Goal: Task Accomplishment & Management: Use online tool/utility

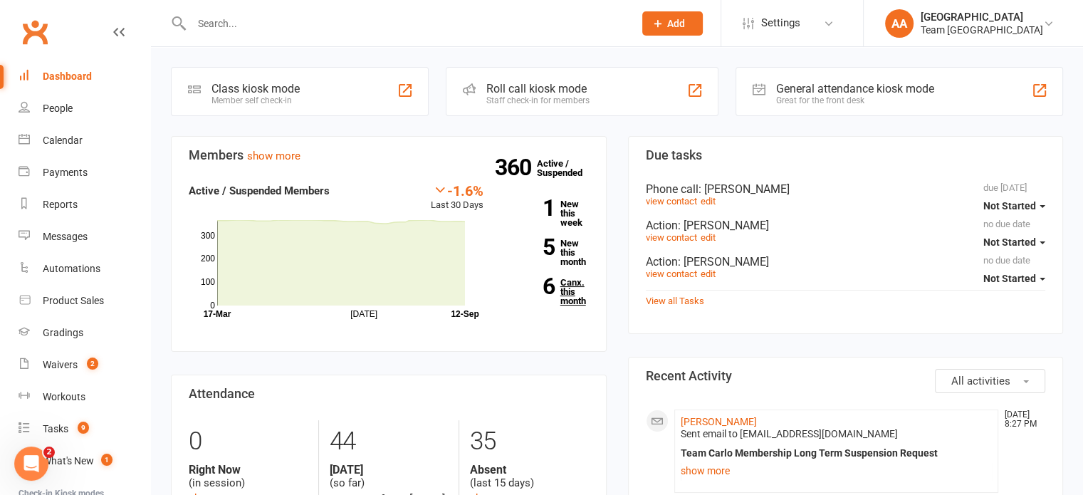
click at [571, 288] on link "6 Canx. this month" at bounding box center [547, 292] width 84 height 28
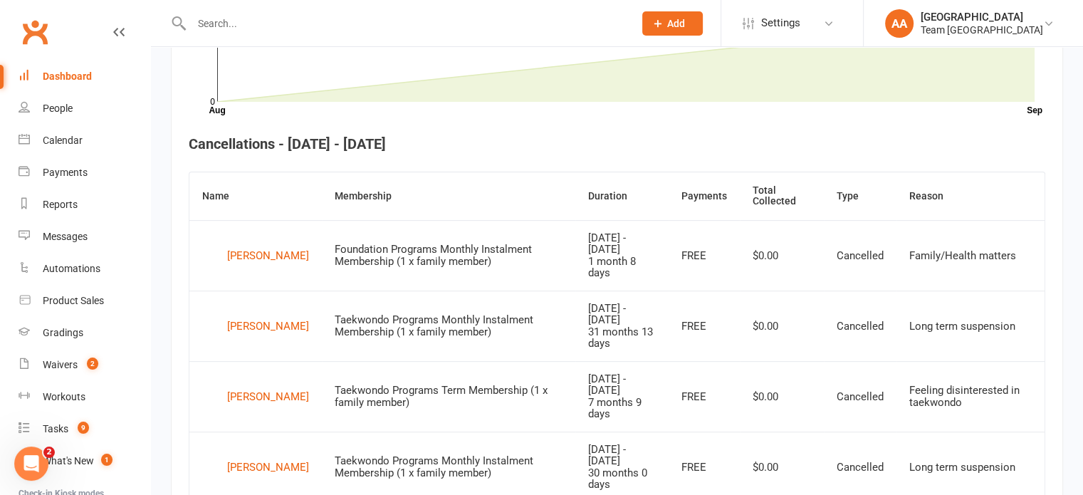
scroll to position [602, 0]
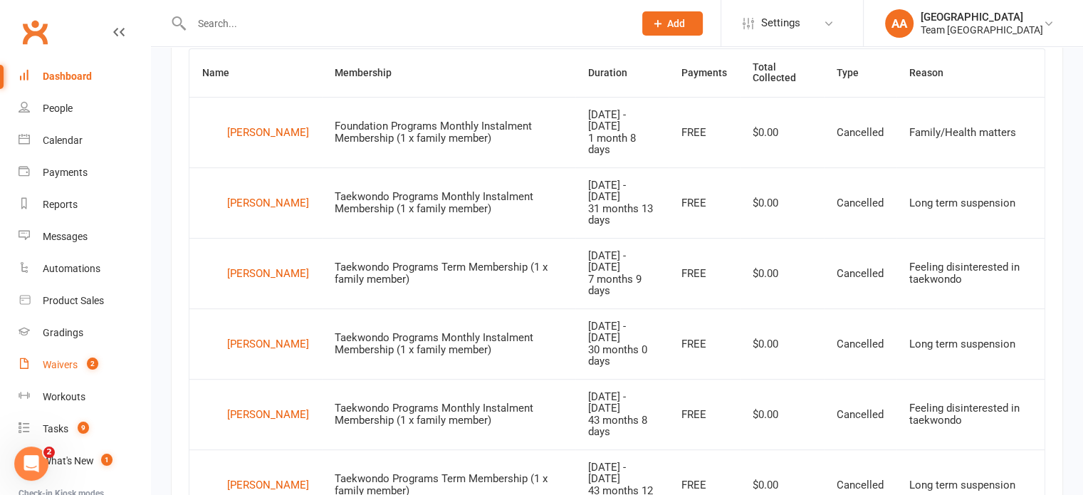
click at [63, 369] on div "Waivers" at bounding box center [60, 364] width 35 height 11
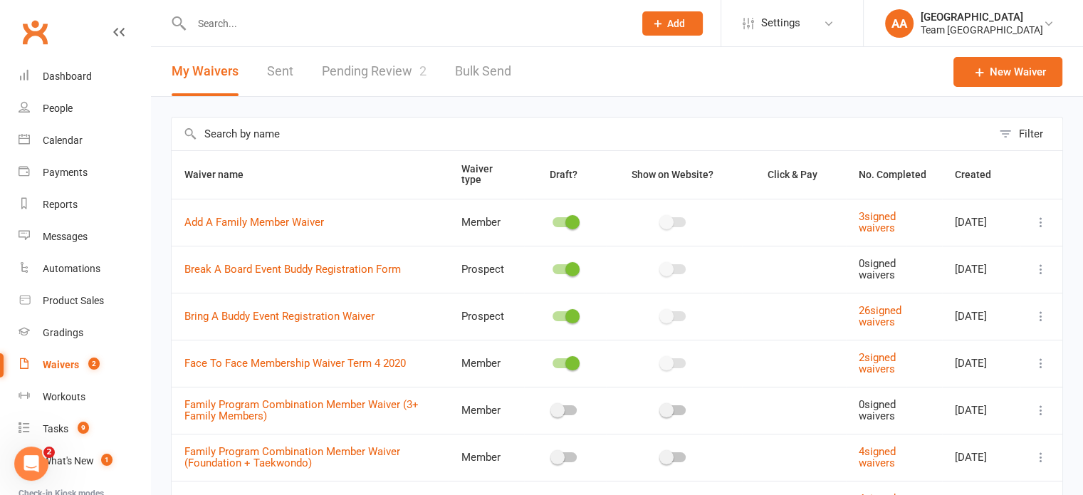
click at [363, 64] on link "Pending Review 2" at bounding box center [374, 71] width 105 height 49
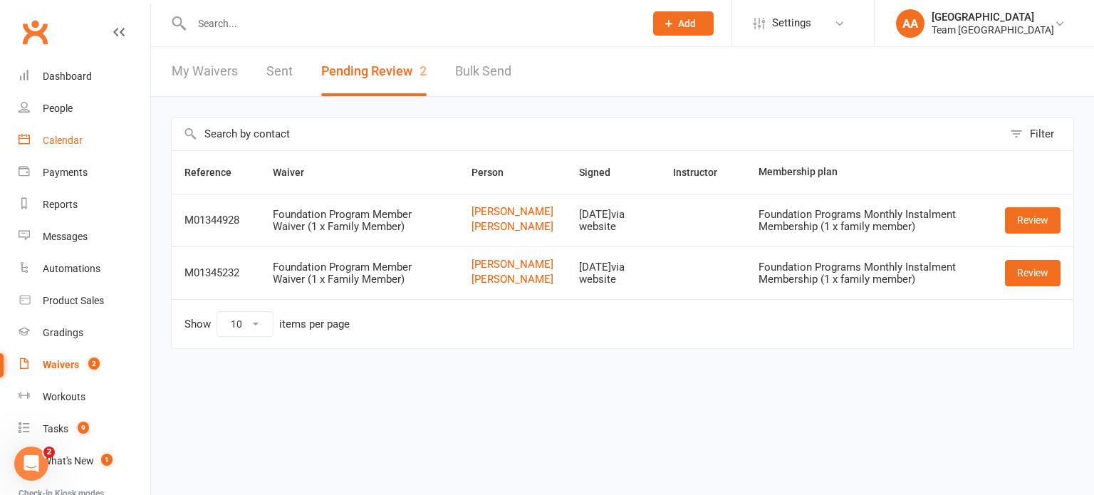
click at [73, 143] on div "Calendar" at bounding box center [63, 140] width 40 height 11
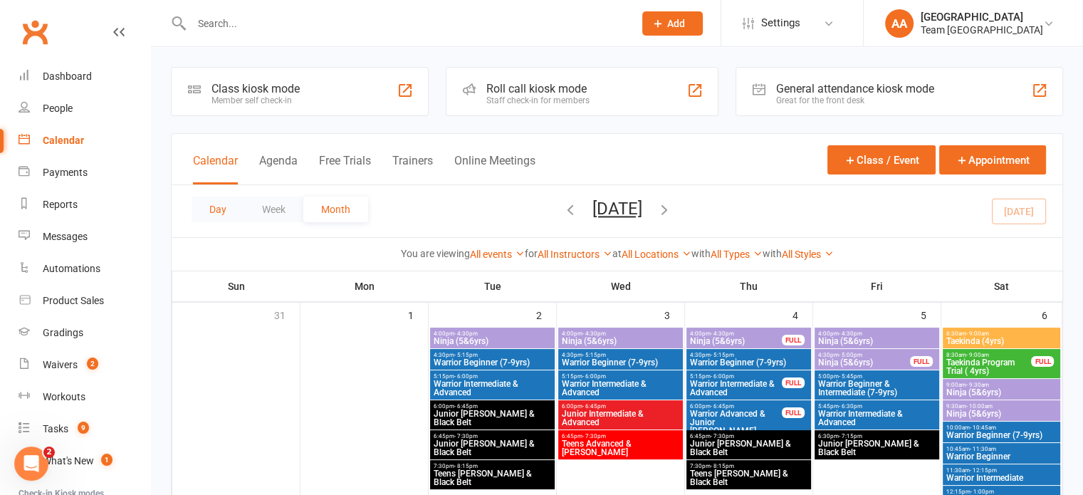
click at [202, 207] on button "Day" at bounding box center [218, 210] width 53 height 26
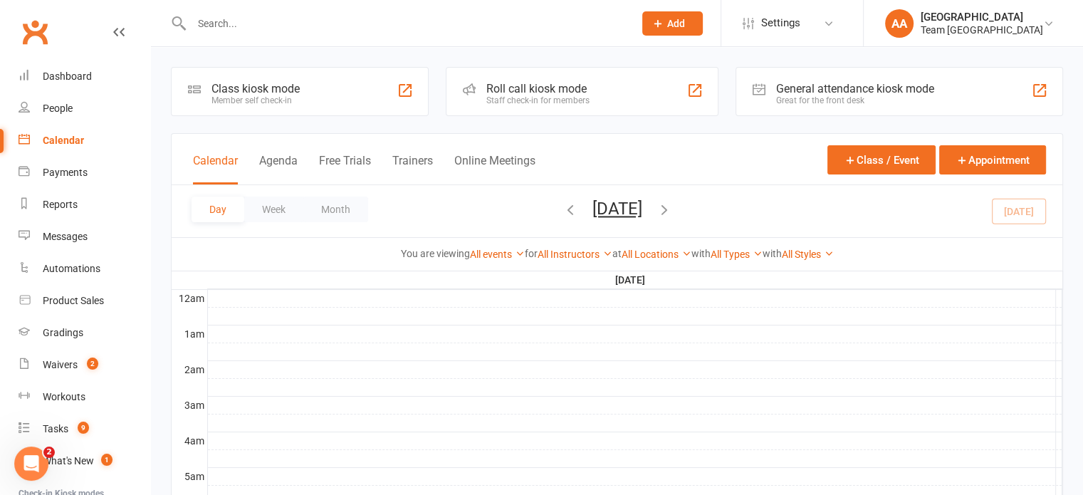
click at [642, 208] on button "[DATE]" at bounding box center [618, 209] width 50 height 20
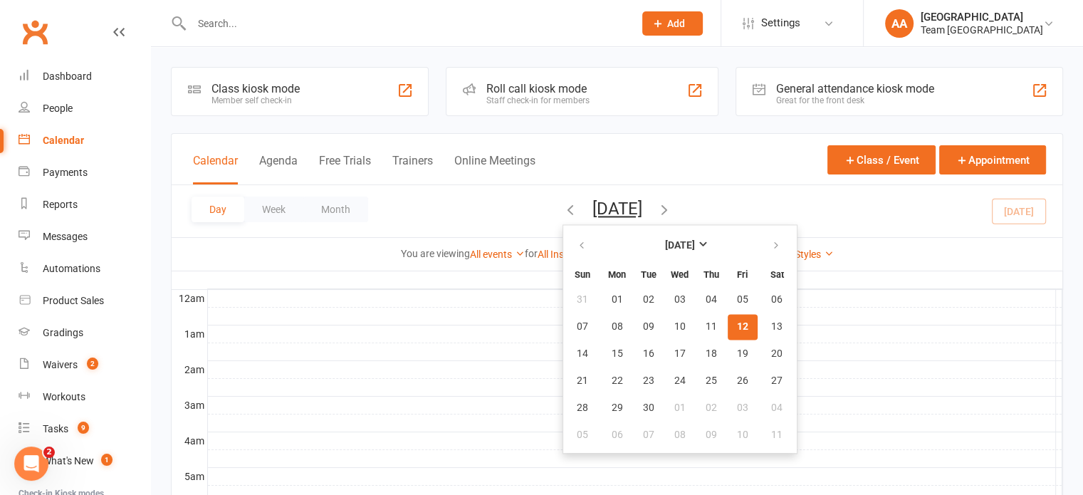
click at [737, 321] on span "12" at bounding box center [742, 326] width 11 height 11
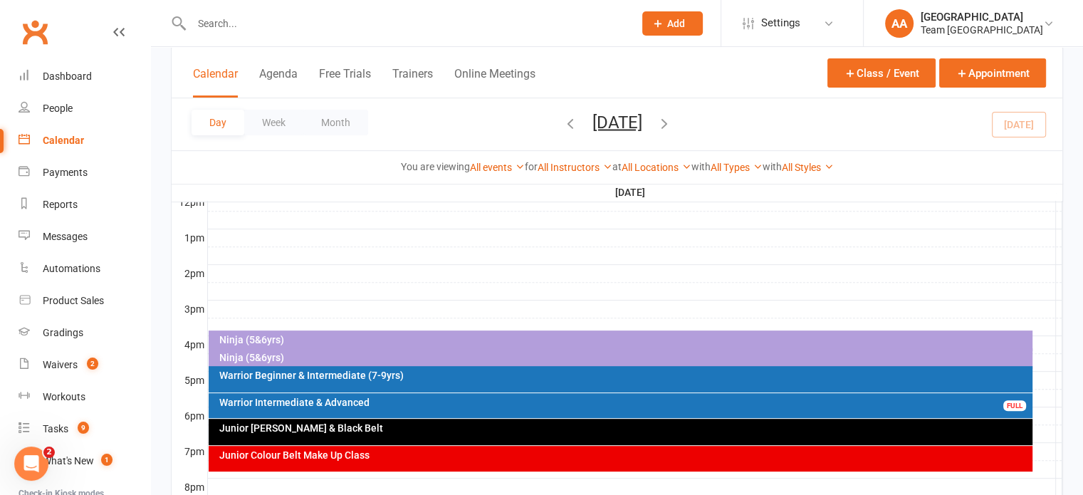
scroll to position [641, 0]
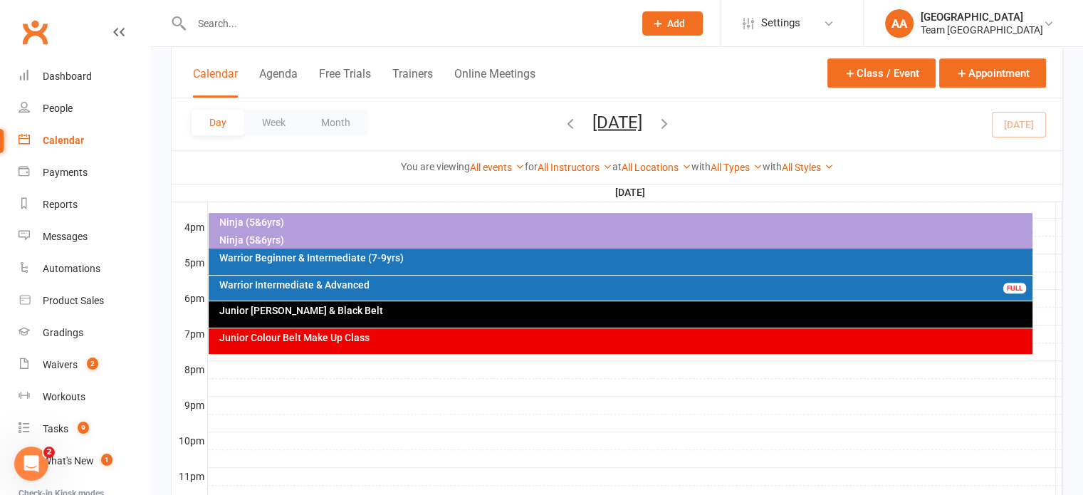
click at [276, 257] on div "Warrior Beginner & Intermediate (7-9yrs)" at bounding box center [624, 258] width 811 height 10
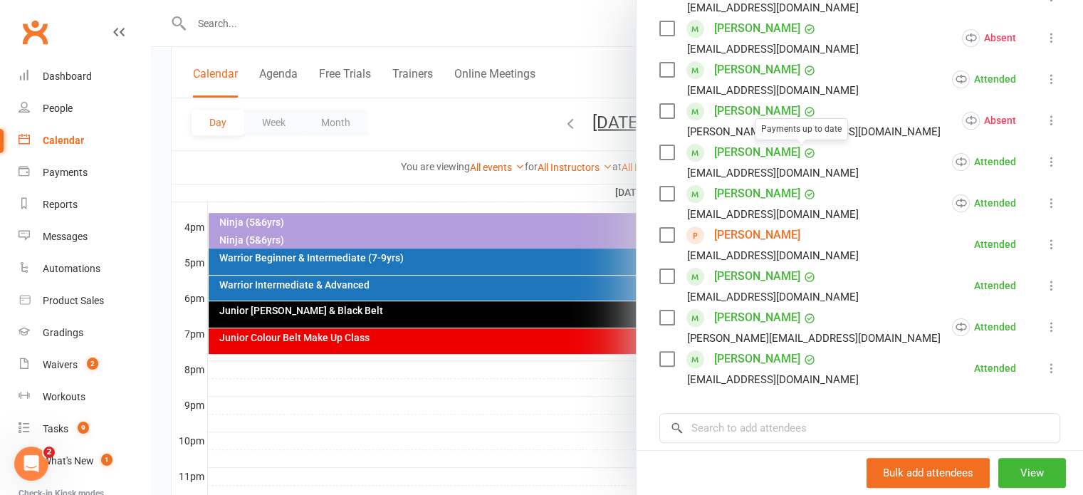
scroll to position [356, 0]
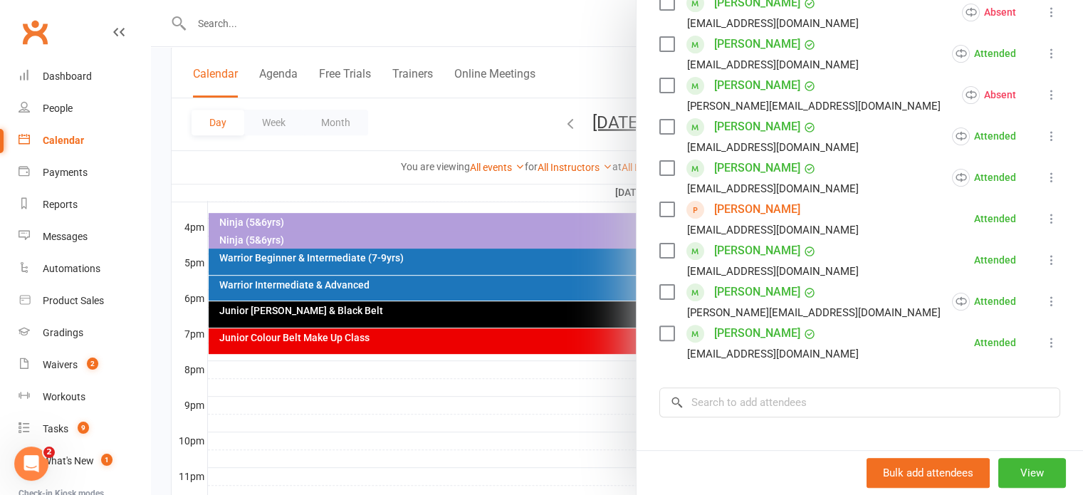
click at [731, 204] on link "[PERSON_NAME]" at bounding box center [757, 209] width 86 height 23
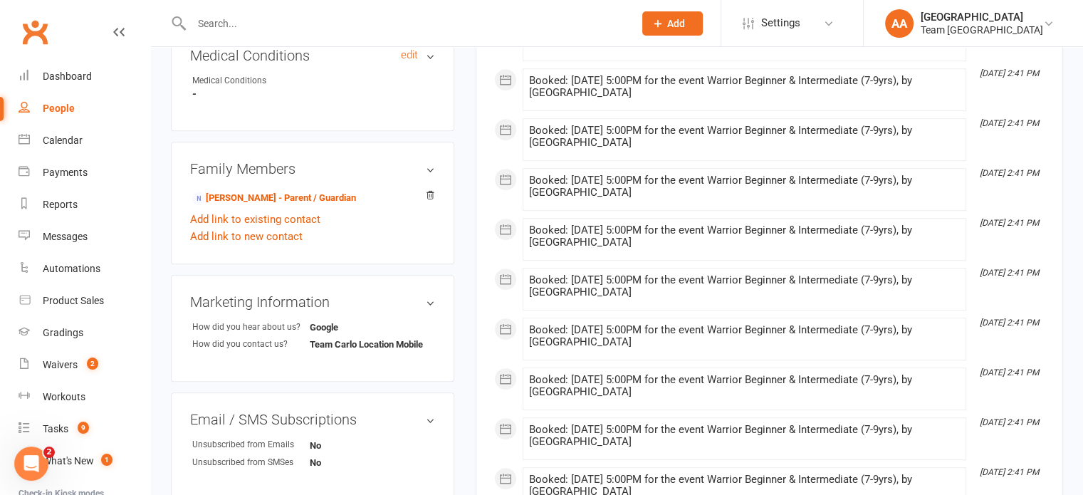
scroll to position [783, 0]
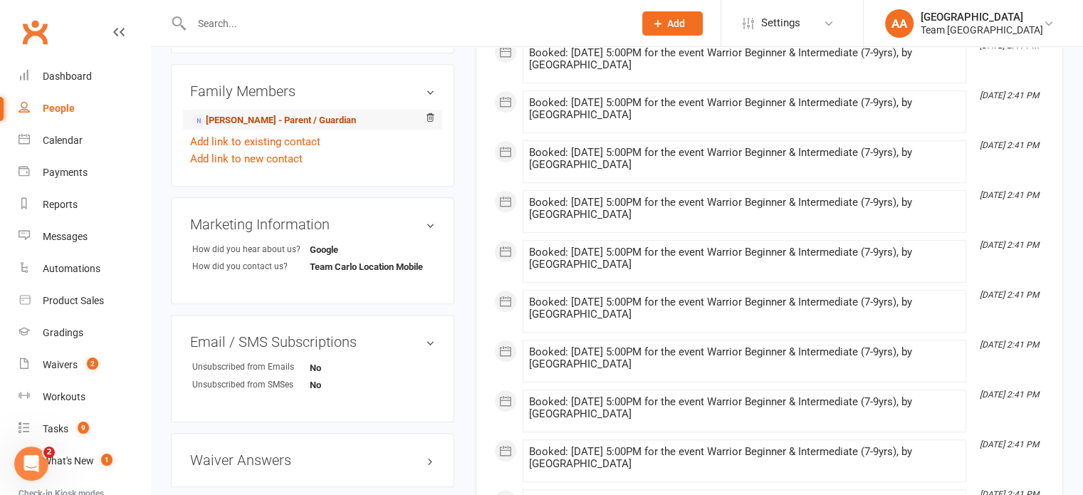
click at [274, 119] on link "[PERSON_NAME] - Parent / Guardian" at bounding box center [274, 120] width 164 height 15
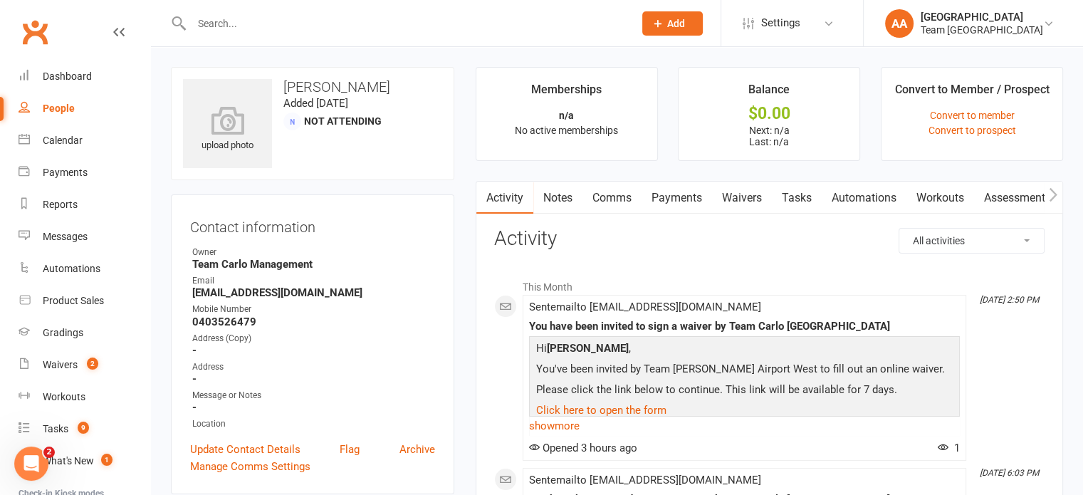
click at [748, 195] on link "Waivers" at bounding box center [742, 198] width 60 height 33
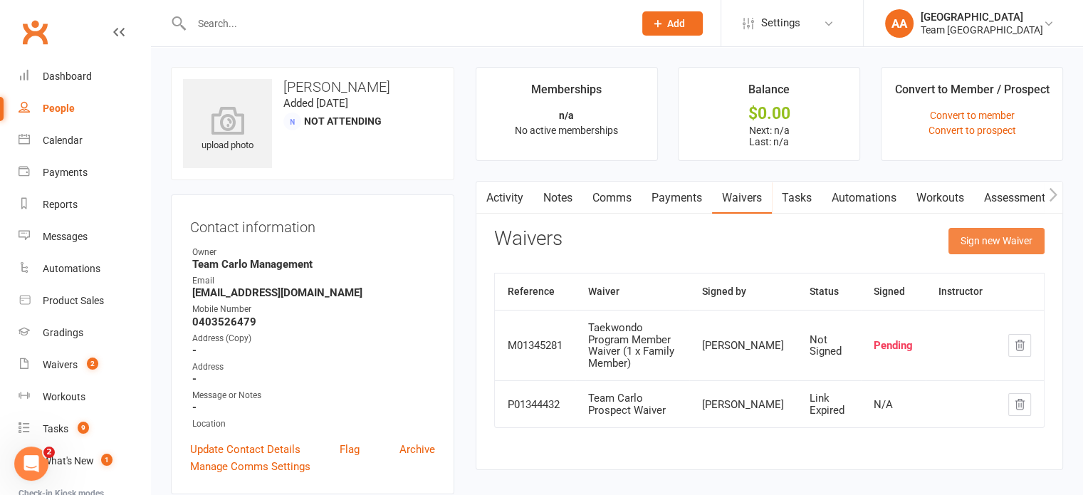
click at [974, 240] on button "Sign new Waiver" at bounding box center [997, 241] width 96 height 26
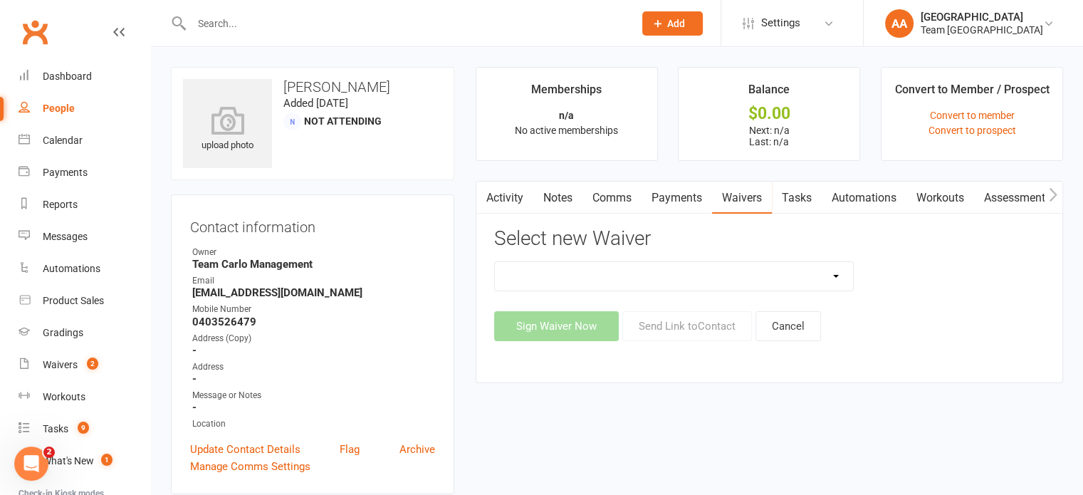
click at [840, 270] on select "Family Program Combination Member Waiver (3+ Family Members) Family Program Com…" at bounding box center [674, 276] width 359 height 28
select select "13872"
click at [495, 262] on select "Family Program Combination Member Waiver (3+ Family Members) Family Program Com…" at bounding box center [674, 276] width 359 height 28
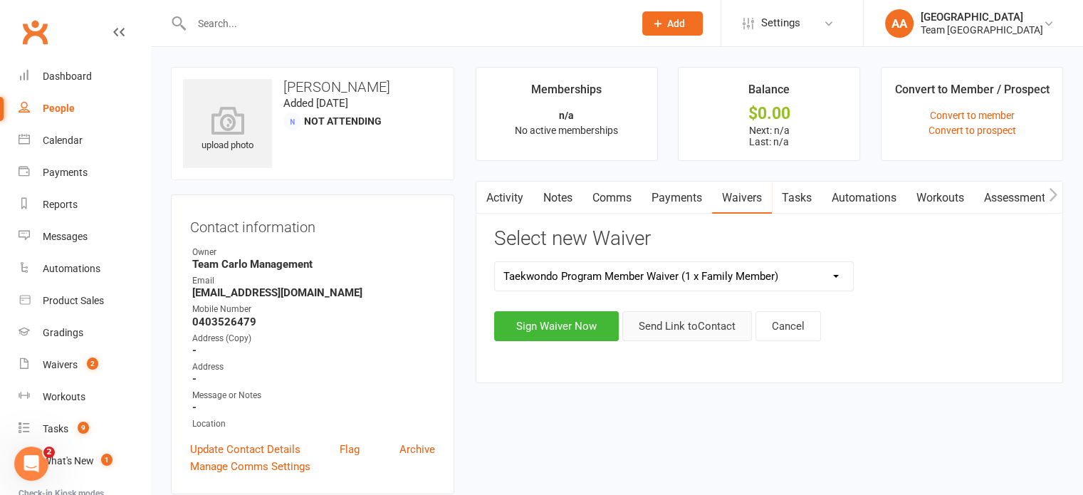
click at [709, 325] on button "Send Link to Contact" at bounding box center [687, 326] width 130 height 30
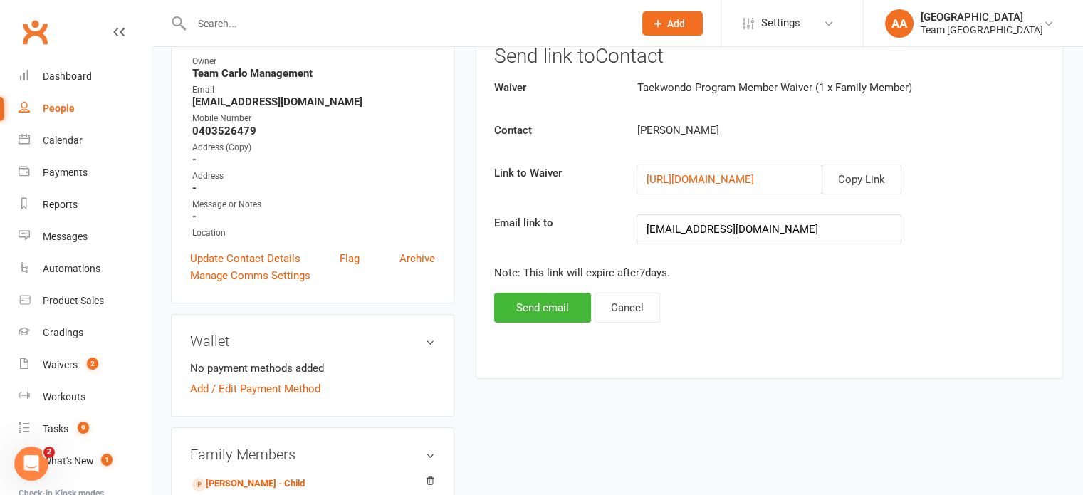
scroll to position [356, 0]
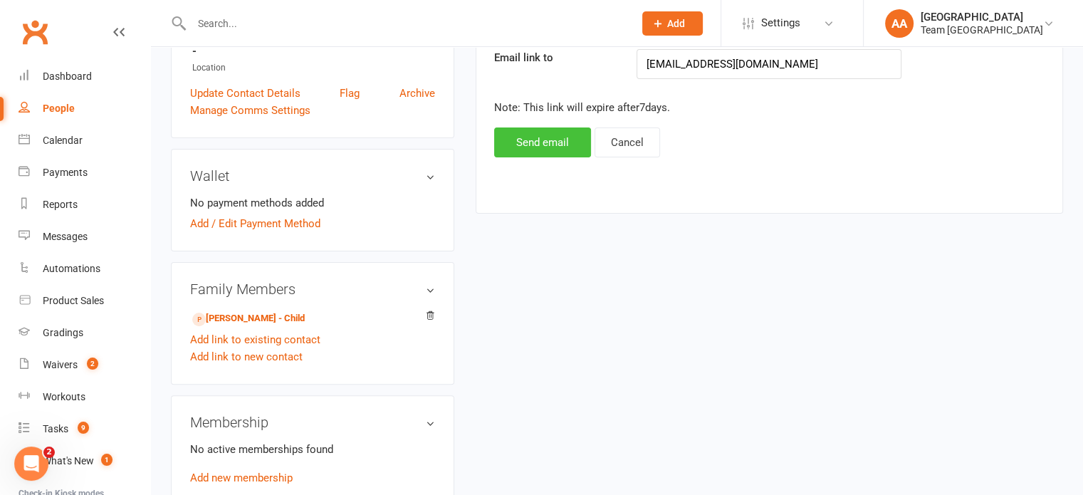
click at [555, 149] on button "Send email" at bounding box center [542, 142] width 97 height 30
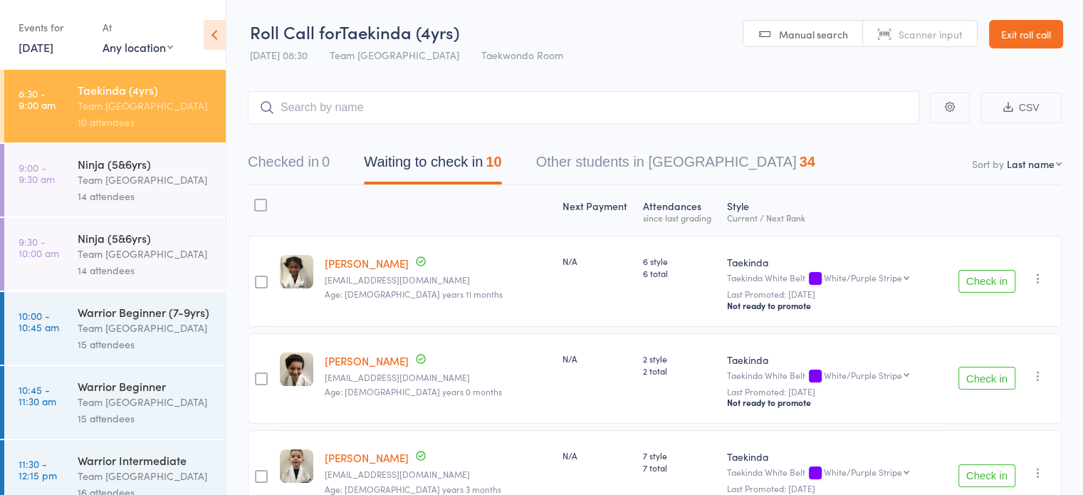
click at [1024, 160] on select "First name Last name Birthday today? Behind on payments? Check in time Next pay…" at bounding box center [1034, 164] width 55 height 14
select select "10"
click at [1007, 157] on select "First name Last name Birthday today? Behind on payments? Check in time Next pay…" at bounding box center [1034, 164] width 55 height 14
click at [1038, 27] on link "Exit roll call" at bounding box center [1026, 34] width 74 height 28
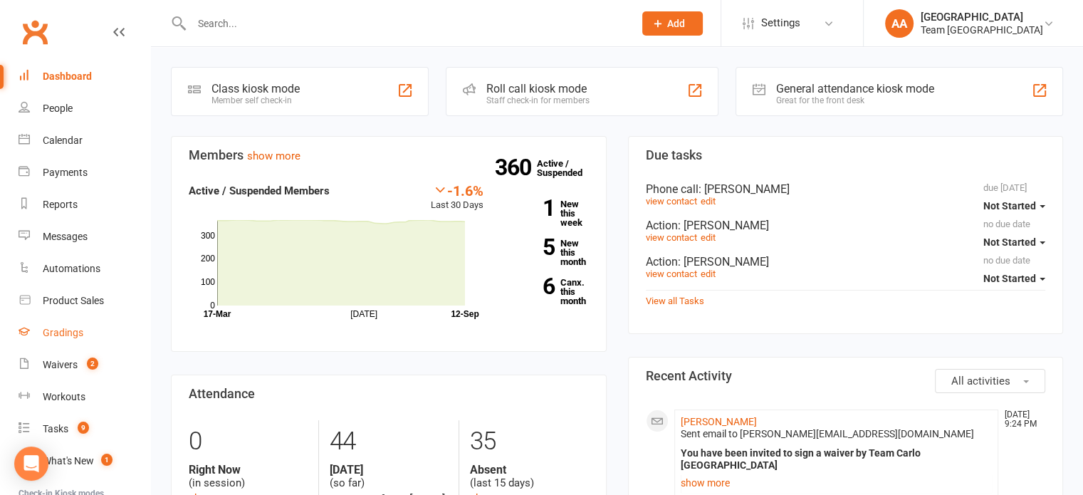
click at [63, 330] on div "Gradings" at bounding box center [63, 332] width 41 height 11
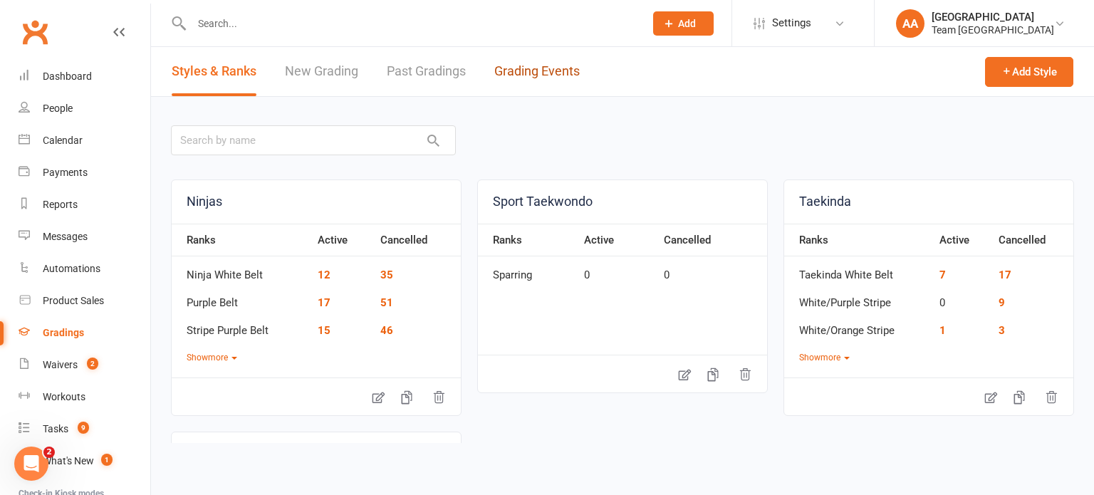
click at [541, 73] on link "Grading Events" at bounding box center [536, 71] width 85 height 49
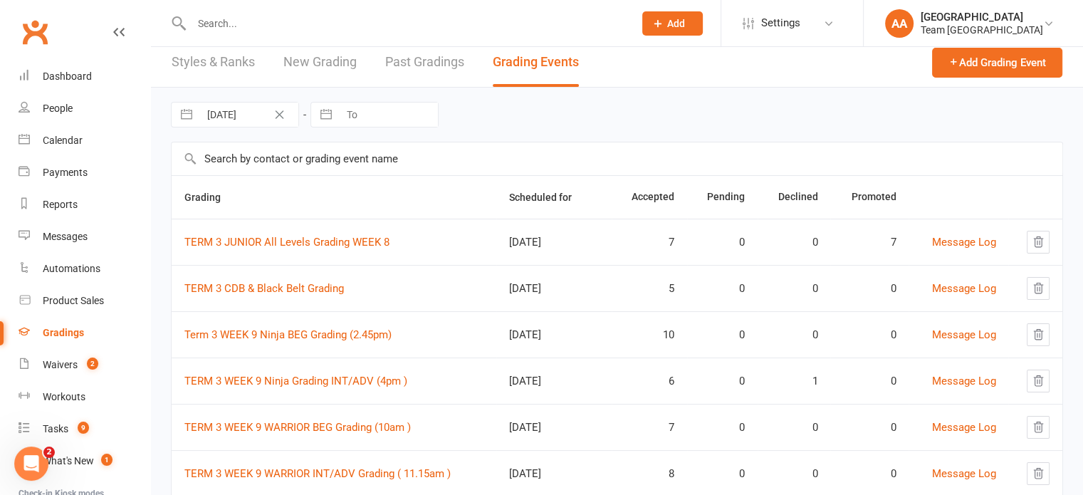
scroll to position [71, 0]
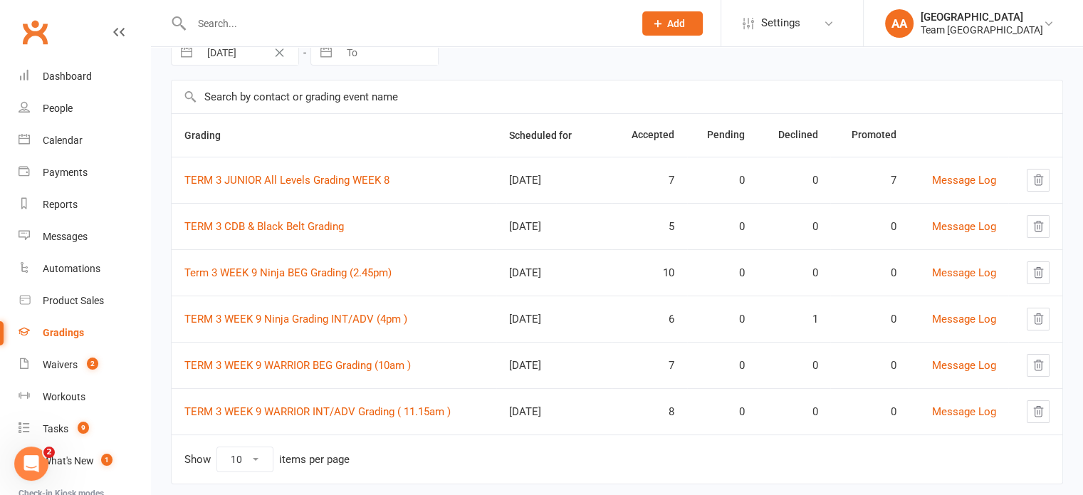
click at [328, 325] on td "TERM 3 WEEK 9 Ninja Grading INT/ADV (4pm )" at bounding box center [334, 319] width 325 height 46
click at [325, 318] on link "TERM 3 WEEK 9 Ninja Grading INT/ADV (4pm )" at bounding box center [295, 319] width 223 height 13
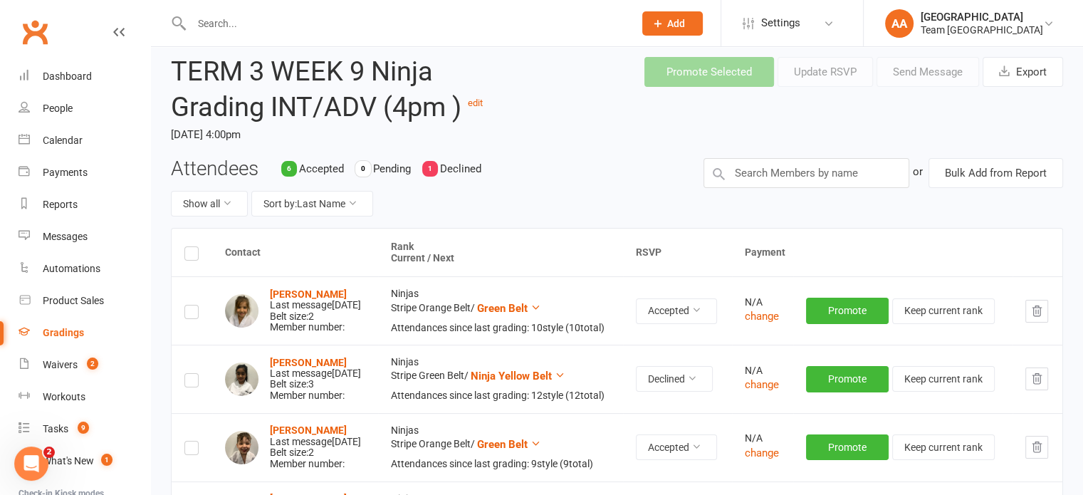
scroll to position [71, 0]
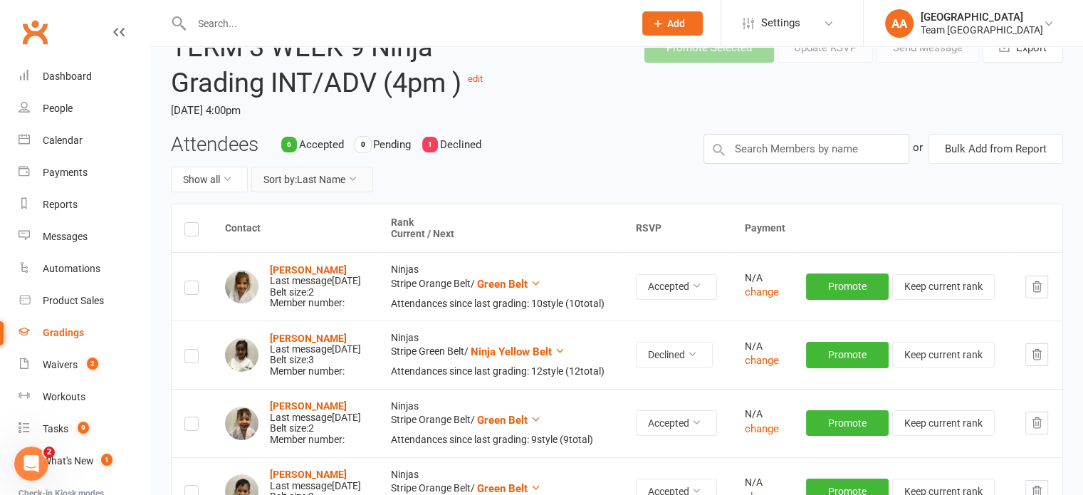
click at [354, 179] on icon at bounding box center [353, 179] width 10 height 10
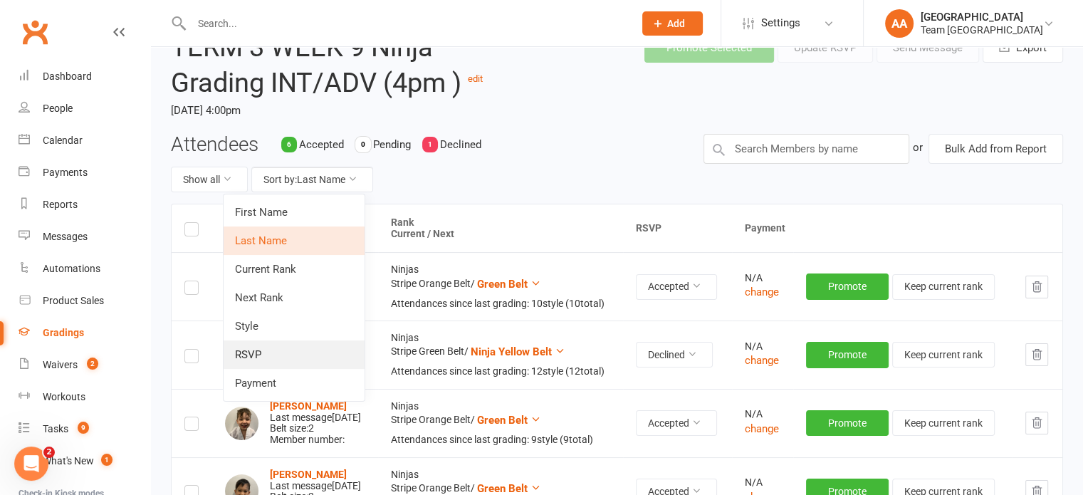
click at [276, 351] on link "RSVP" at bounding box center [294, 354] width 141 height 28
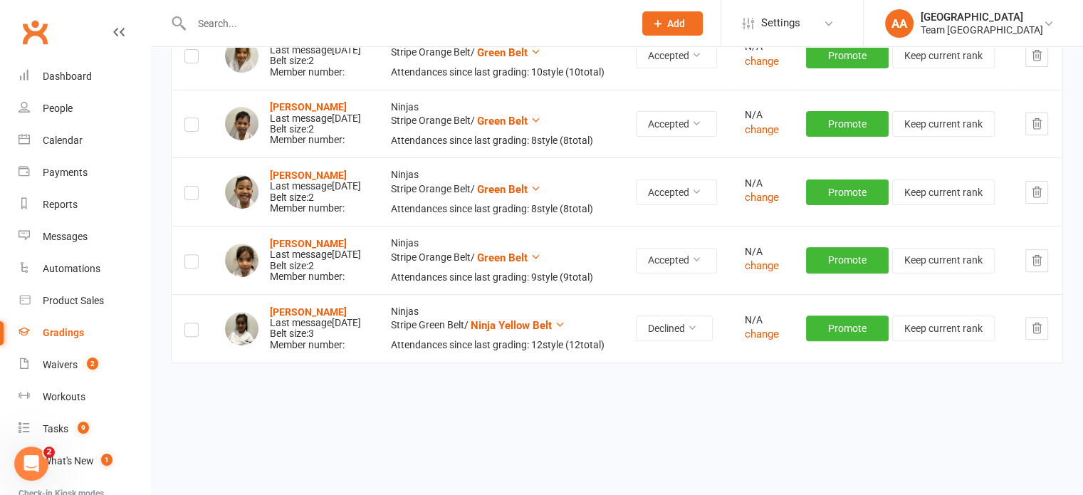
scroll to position [510, 0]
click at [1038, 323] on icon "button" at bounding box center [1037, 328] width 9 height 10
click at [74, 135] on div "Calendar" at bounding box center [63, 140] width 40 height 11
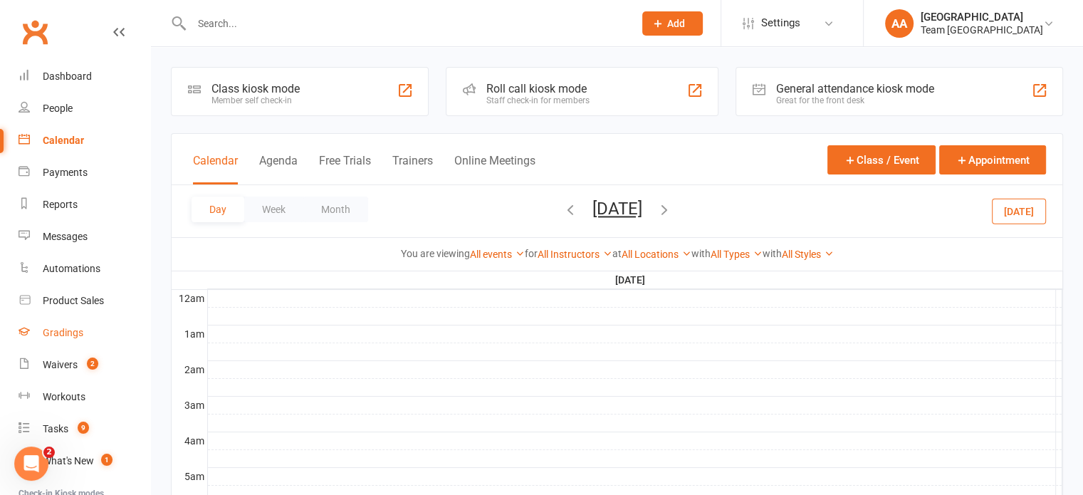
click at [66, 328] on div "Gradings" at bounding box center [63, 332] width 41 height 11
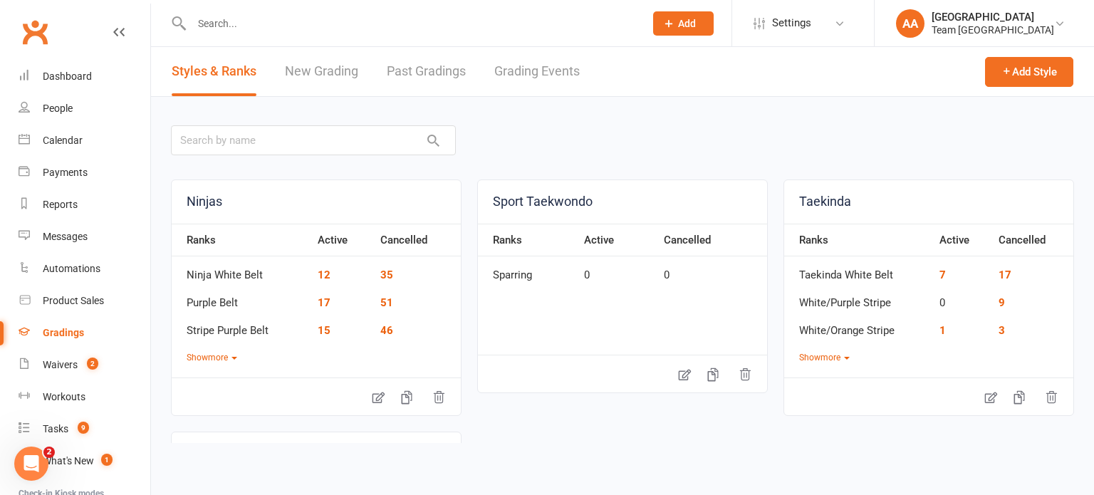
click at [541, 64] on link "Grading Events" at bounding box center [536, 71] width 85 height 49
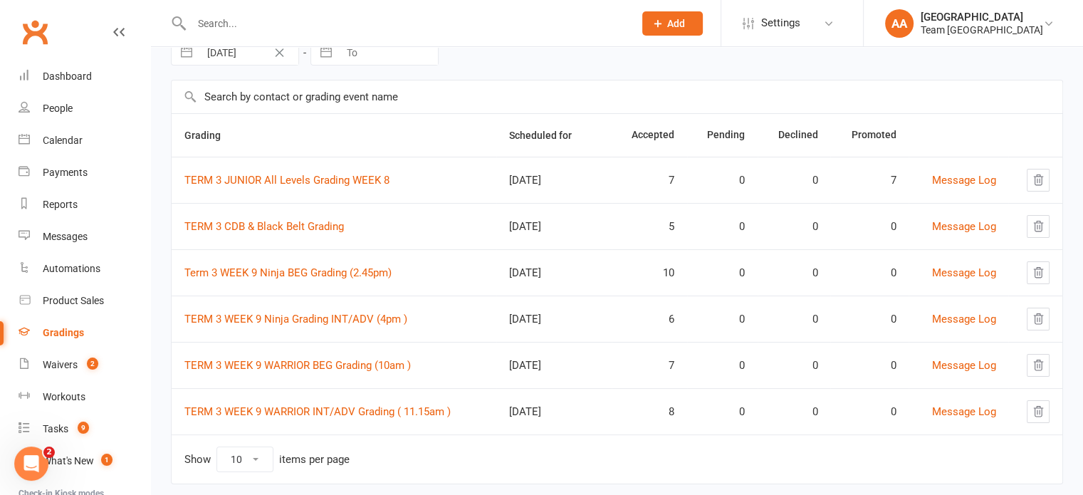
scroll to position [99, 0]
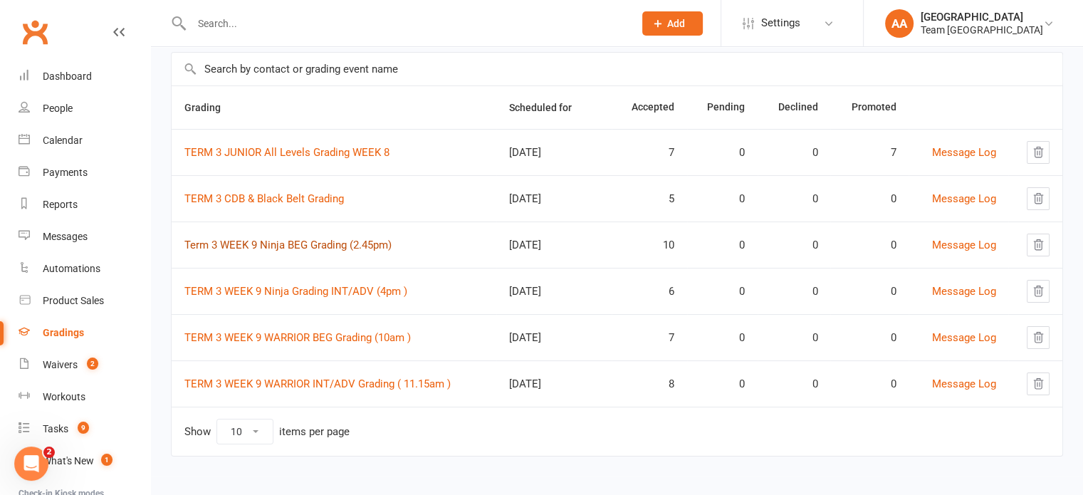
click at [266, 243] on link "Term 3 WEEK 9 Ninja BEG Grading (2.45pm)" at bounding box center [287, 245] width 207 height 13
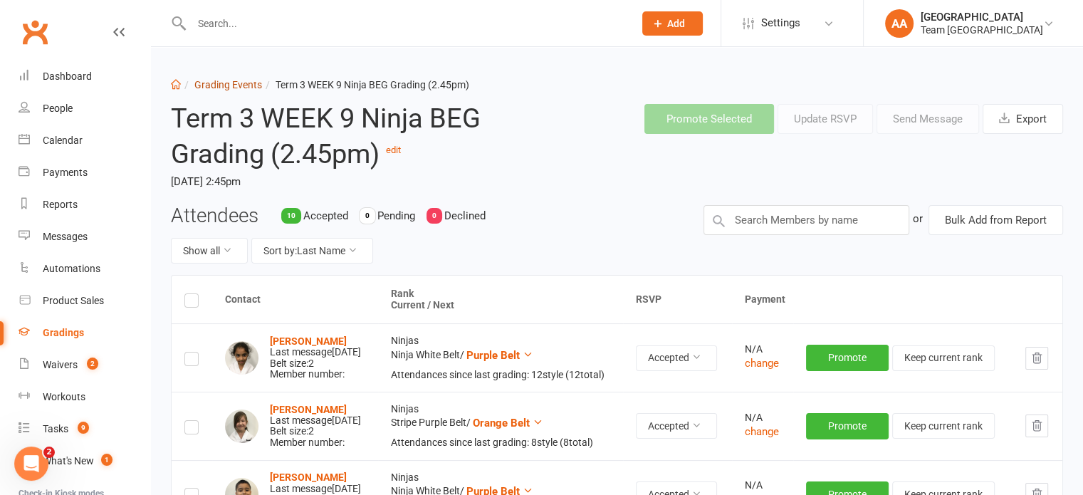
click at [217, 85] on link "Grading Events" at bounding box center [228, 84] width 68 height 11
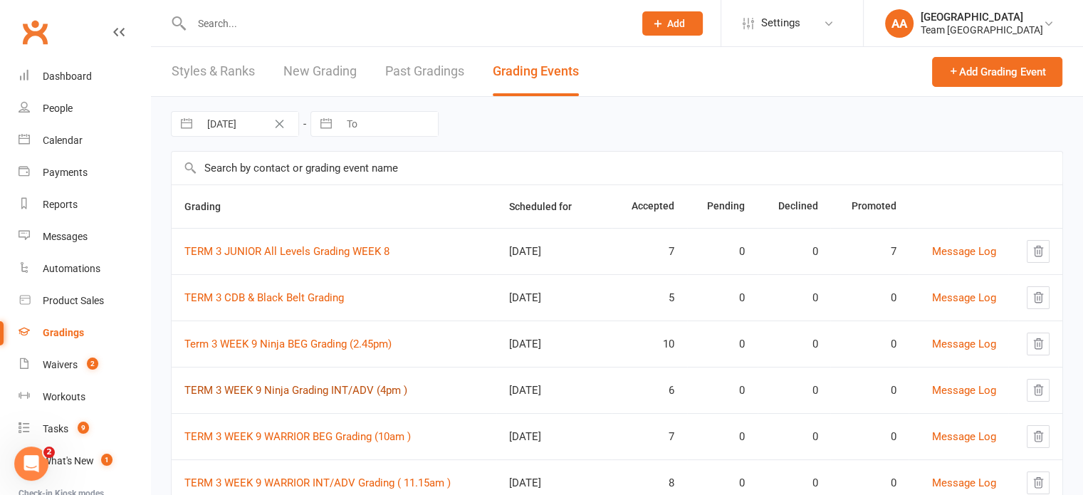
click at [278, 386] on link "TERM 3 WEEK 9 Ninja Grading INT/ADV (4pm )" at bounding box center [295, 390] width 223 height 13
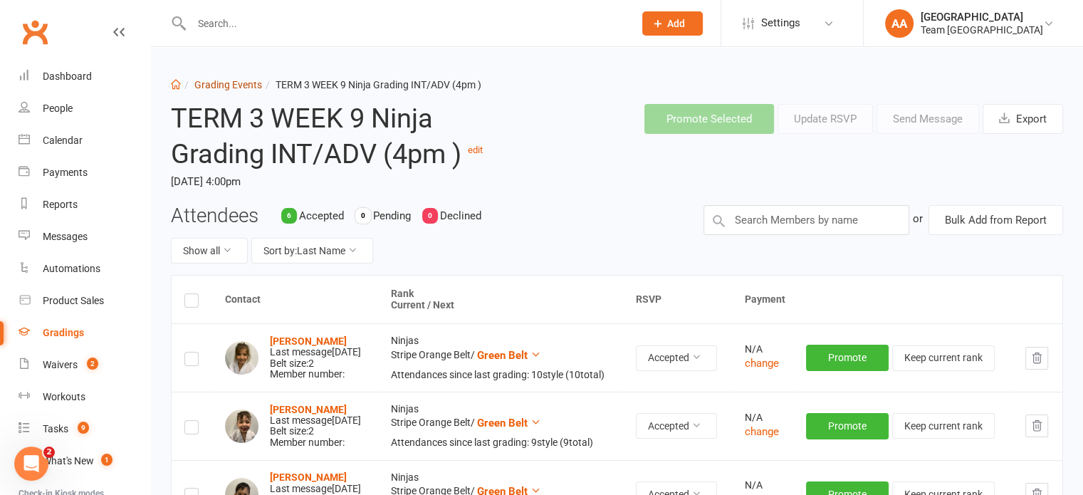
click at [237, 82] on link "Grading Events" at bounding box center [228, 84] width 68 height 11
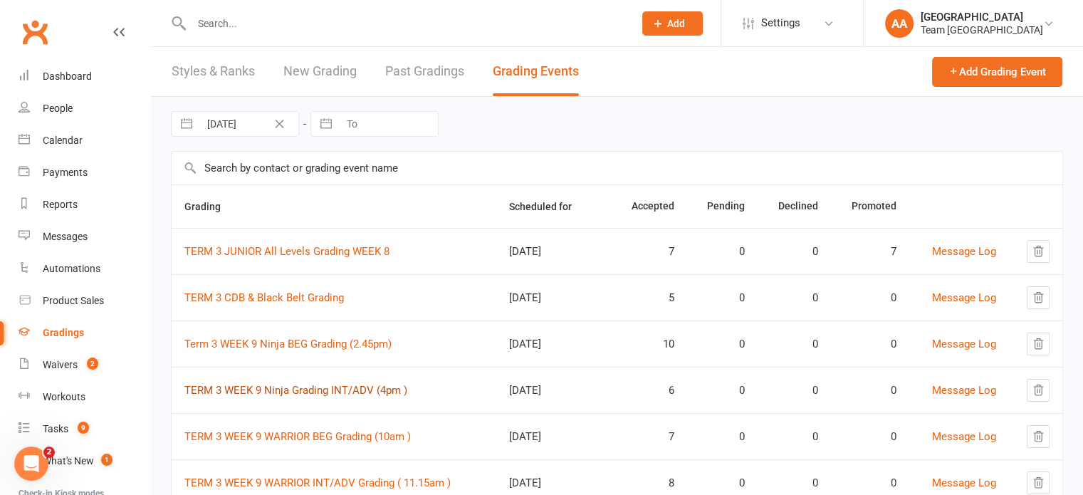
click at [313, 392] on link "TERM 3 WEEK 9 Ninja Grading INT/ADV (4pm )" at bounding box center [295, 390] width 223 height 13
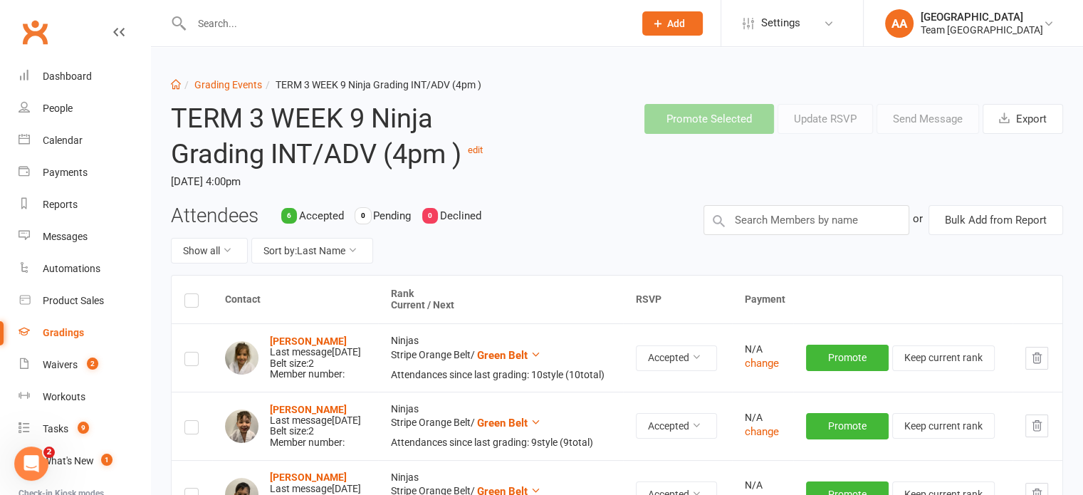
click at [225, 91] on li "Grading Events" at bounding box center [221, 85] width 81 height 16
click at [218, 80] on link "Grading Events" at bounding box center [228, 84] width 68 height 11
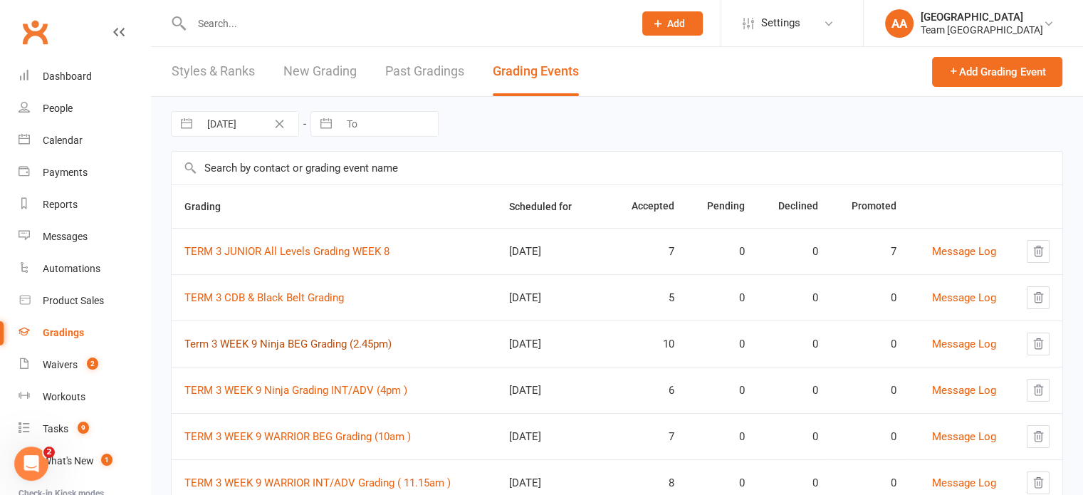
click at [312, 341] on link "Term 3 WEEK 9 Ninja BEG Grading (2.45pm)" at bounding box center [287, 344] width 207 height 13
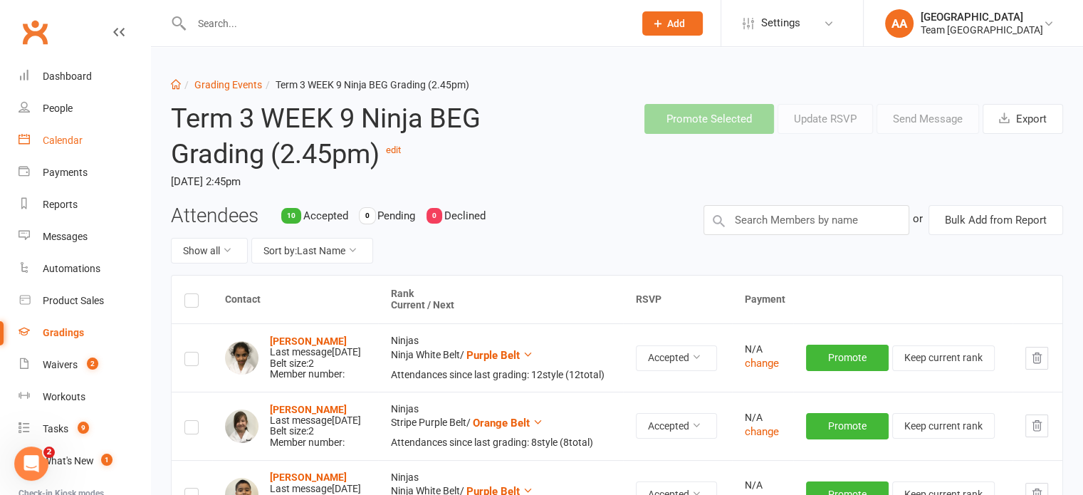
click at [51, 139] on div "Calendar" at bounding box center [63, 140] width 40 height 11
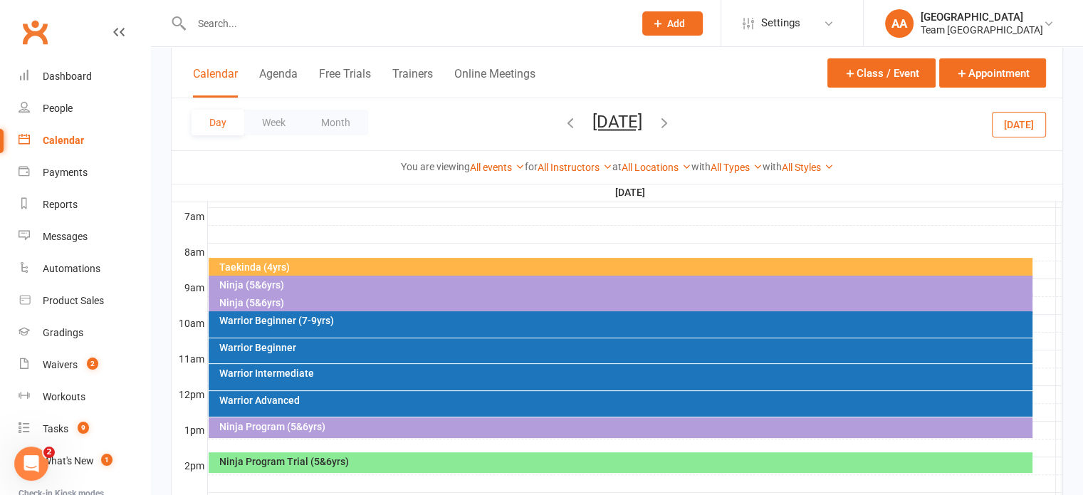
scroll to position [356, 0]
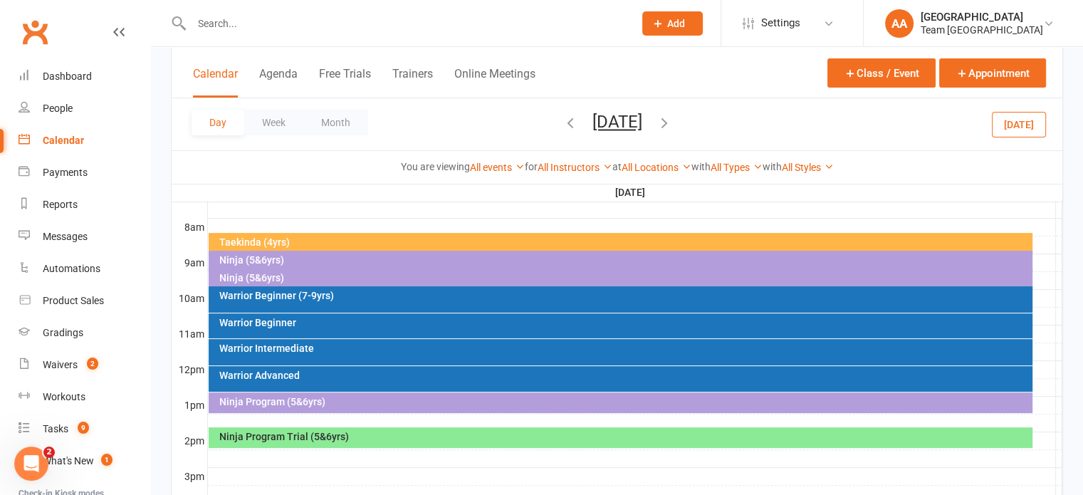
click at [473, 243] on div "Taekinda (4yrs)" at bounding box center [624, 242] width 811 height 10
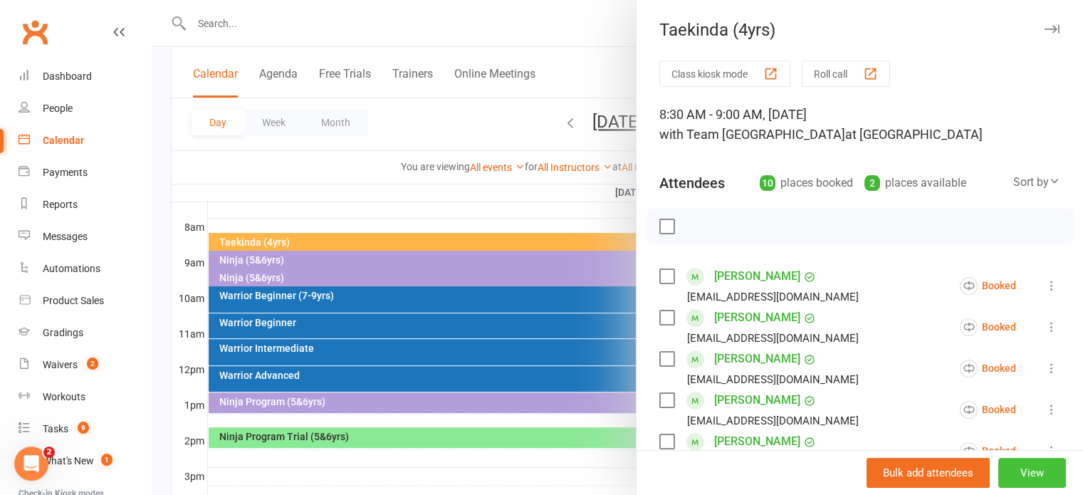
click at [1017, 472] on button "View" at bounding box center [1032, 473] width 68 height 30
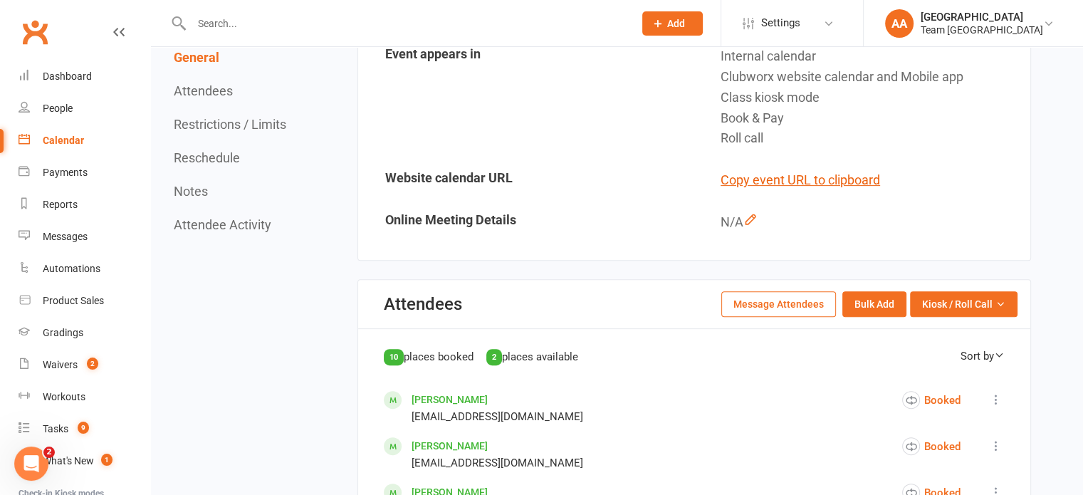
scroll to position [499, 0]
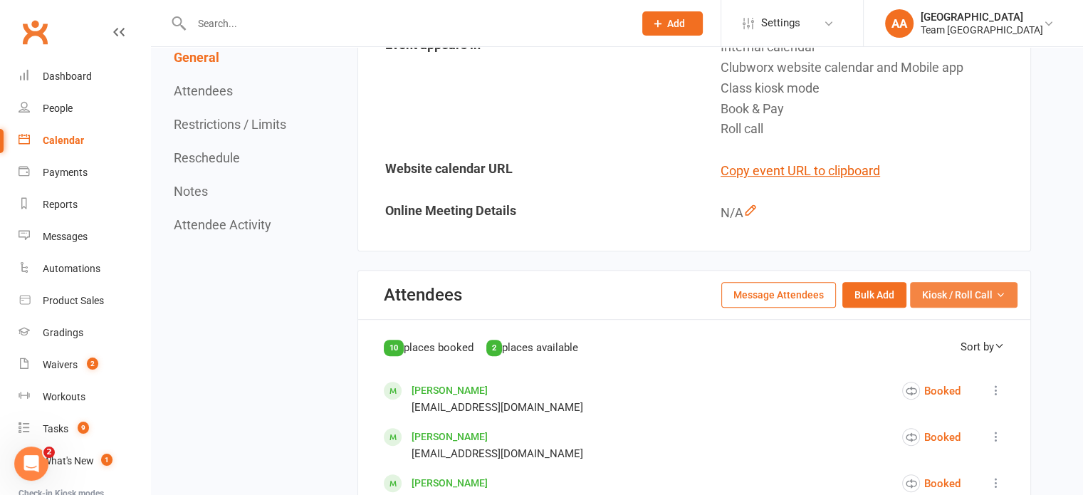
click at [945, 308] on button "Kiosk / Roll Call" at bounding box center [964, 295] width 108 height 26
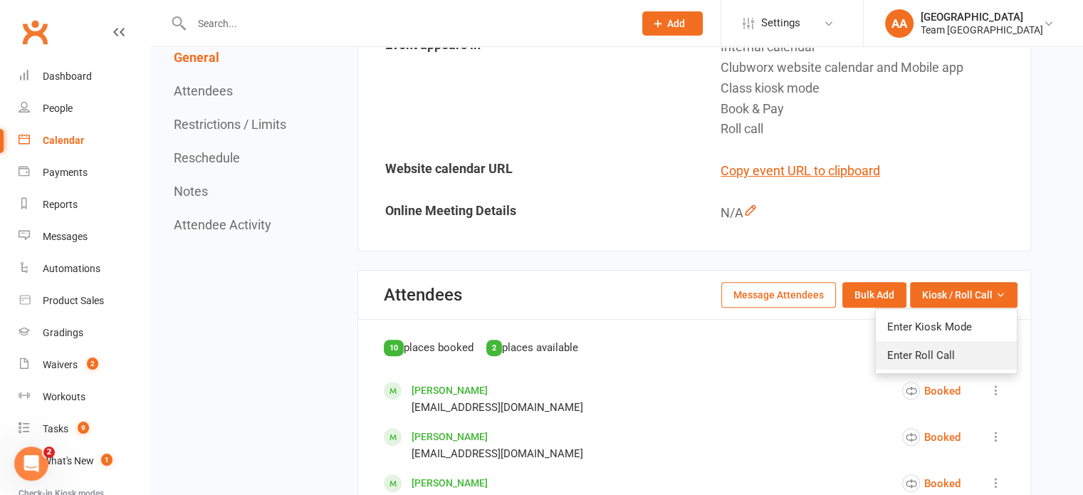
click at [942, 367] on link "Enter Roll Call" at bounding box center [946, 355] width 141 height 28
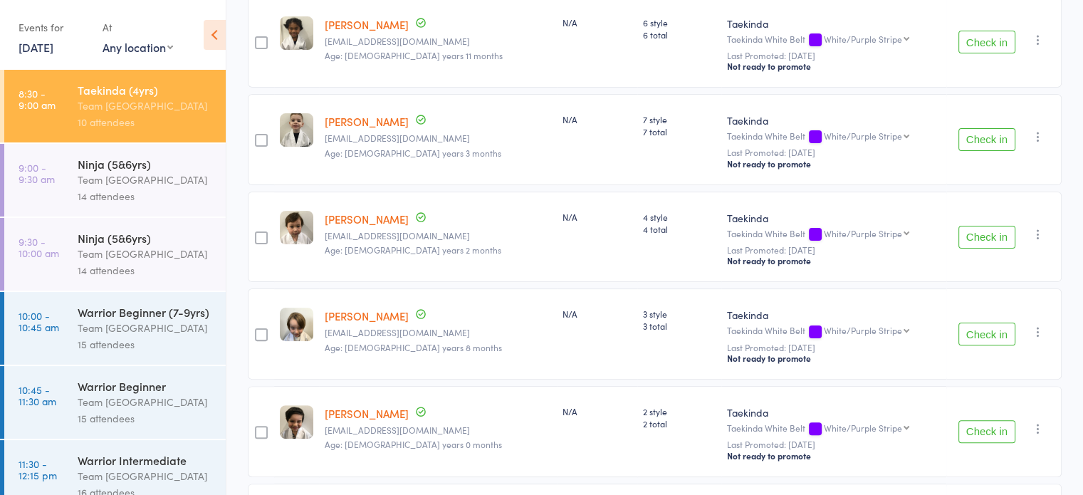
scroll to position [343, 0]
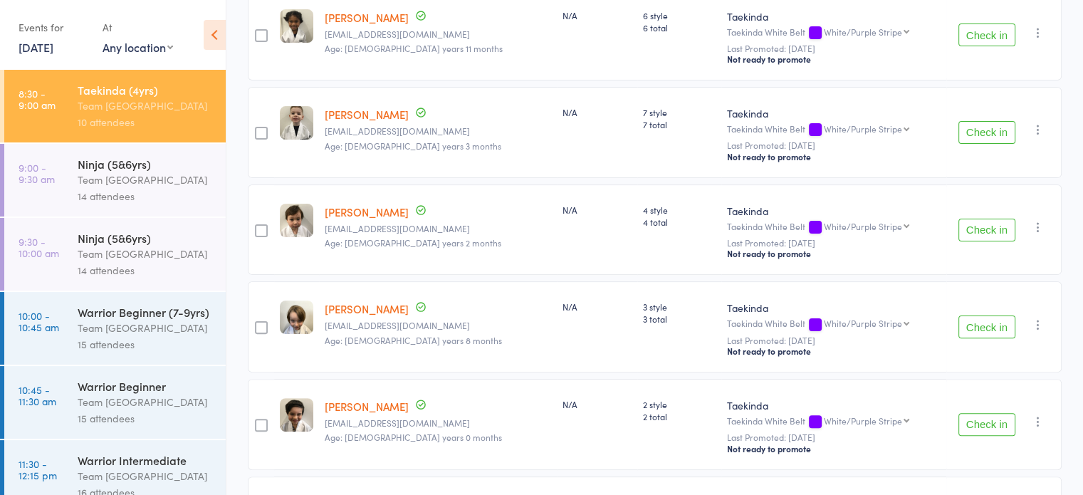
click at [83, 177] on div "Team [GEOGRAPHIC_DATA]" at bounding box center [146, 180] width 136 height 16
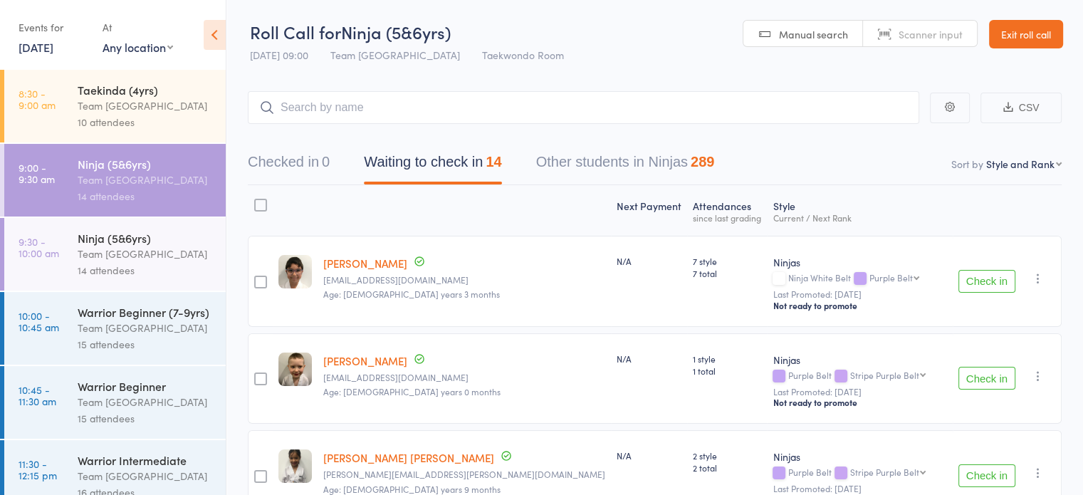
click at [159, 236] on div "Ninja (5&6yrs)" at bounding box center [146, 238] width 136 height 16
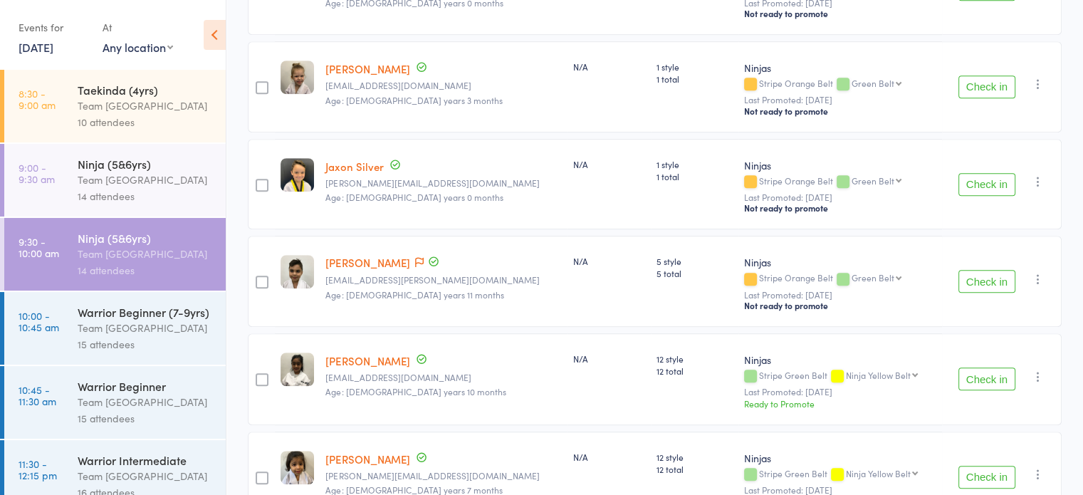
scroll to position [878, 0]
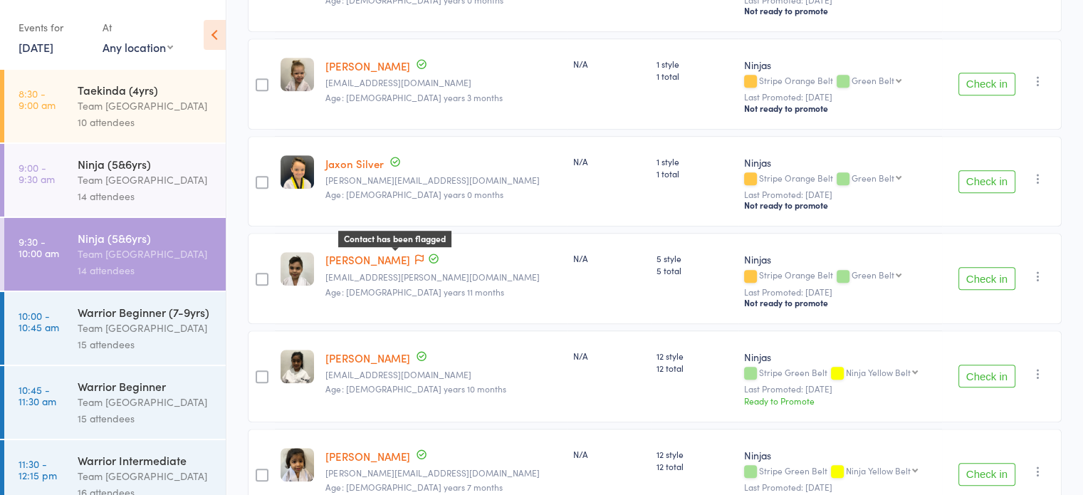
click at [415, 256] on icon at bounding box center [419, 260] width 9 height 10
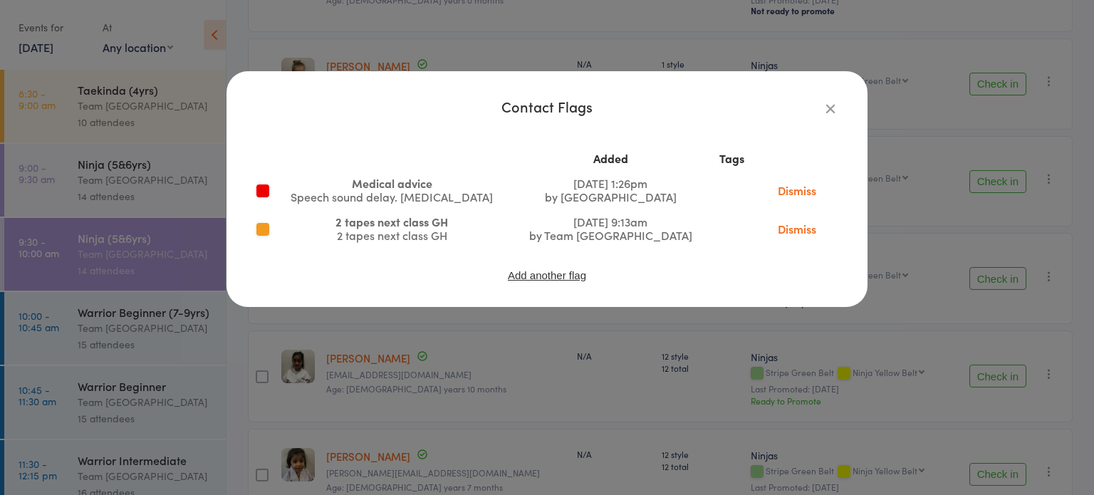
drag, startPoint x: 786, startPoint y: 231, endPoint x: 600, endPoint y: 61, distance: 252.5
click at [786, 231] on link "Dismiss" at bounding box center [797, 229] width 60 height 16
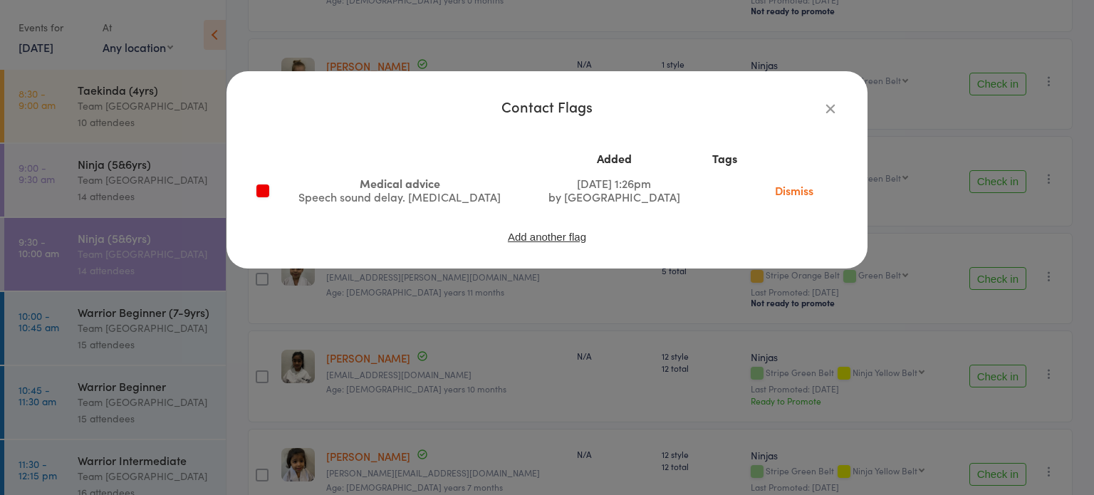
click at [830, 110] on icon "button" at bounding box center [831, 108] width 16 height 16
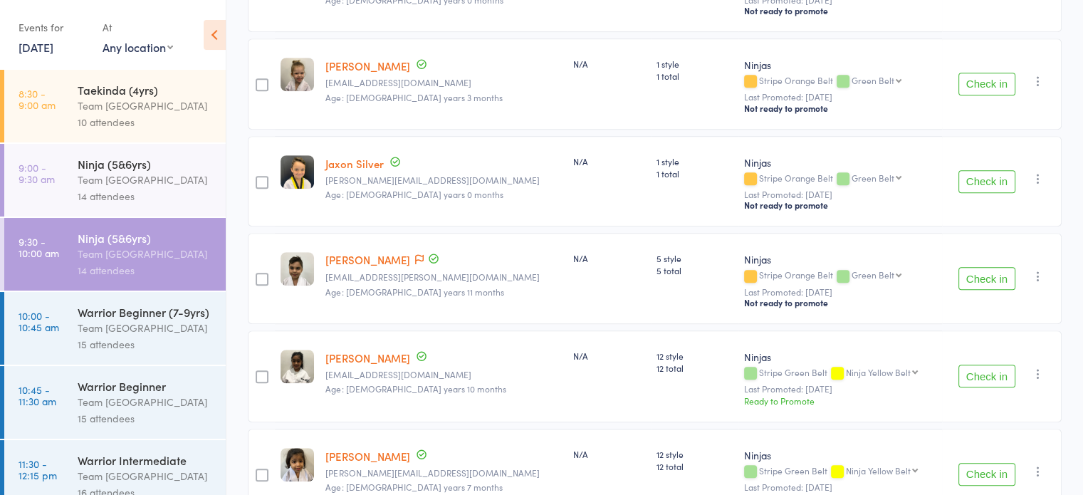
click at [140, 278] on div "14 attendees" at bounding box center [146, 270] width 136 height 16
click at [100, 336] on div "Team [GEOGRAPHIC_DATA]" at bounding box center [146, 328] width 136 height 16
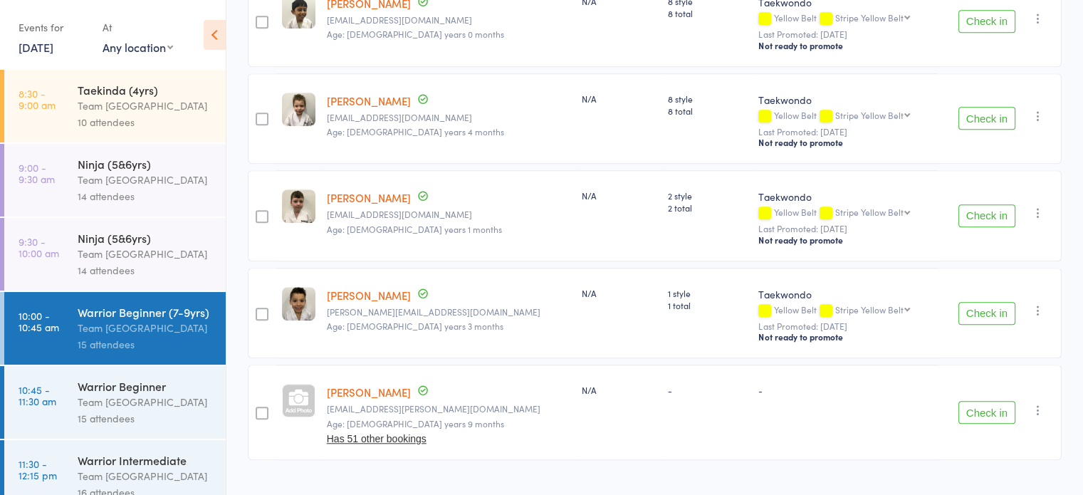
scroll to position [1255, 0]
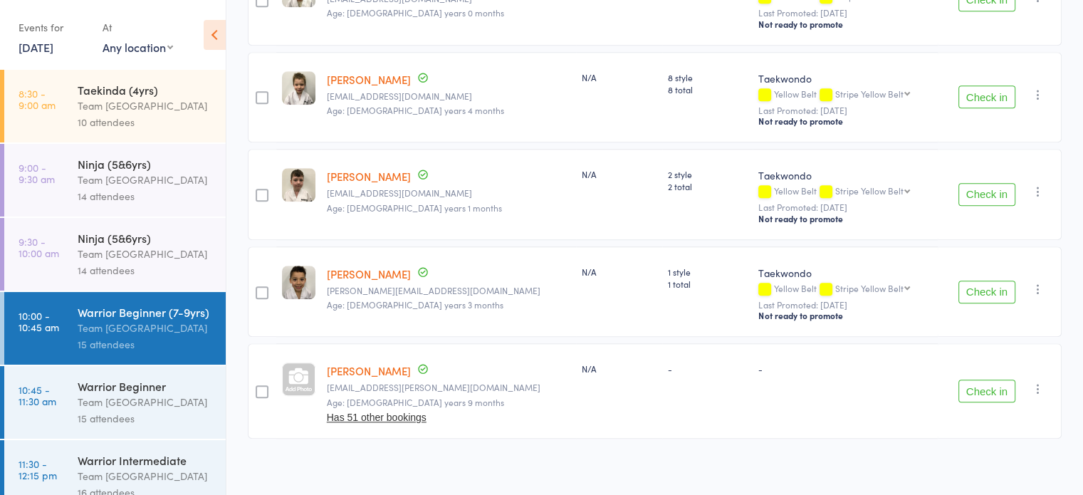
click at [100, 410] on div "Team [GEOGRAPHIC_DATA]" at bounding box center [146, 402] width 136 height 16
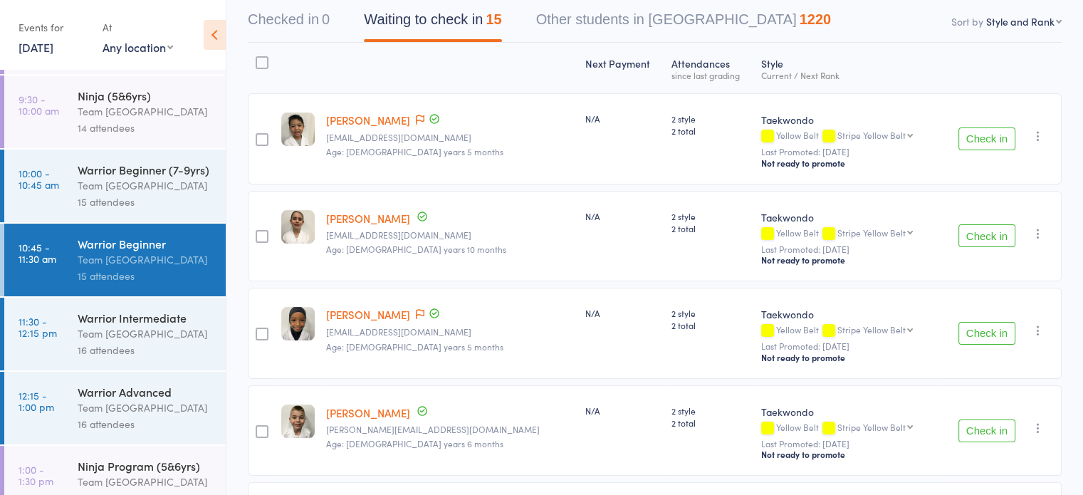
scroll to position [214, 0]
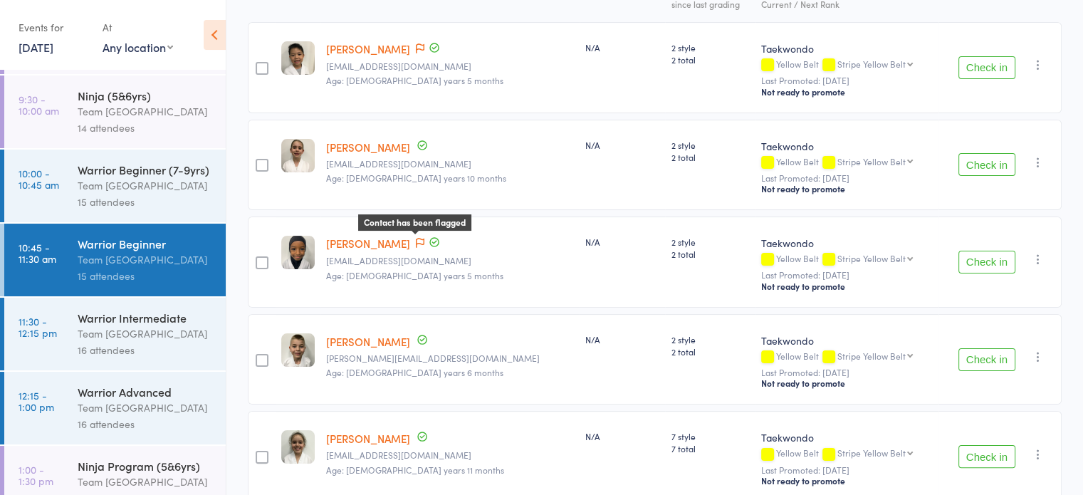
click at [419, 238] on icon at bounding box center [420, 243] width 9 height 10
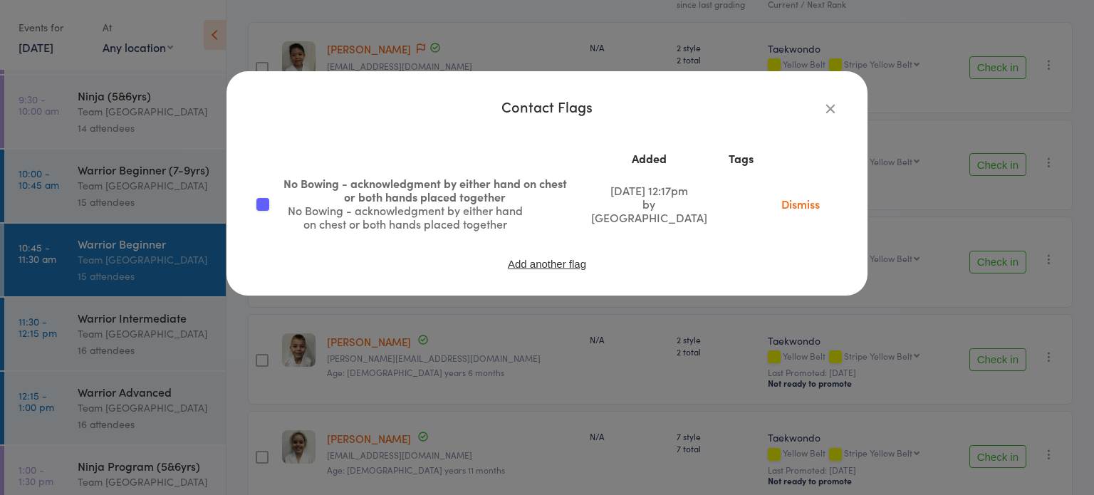
click at [798, 209] on link "Dismiss" at bounding box center [801, 204] width 60 height 16
click at [548, 267] on button "Add another flag" at bounding box center [546, 264] width 81 height 12
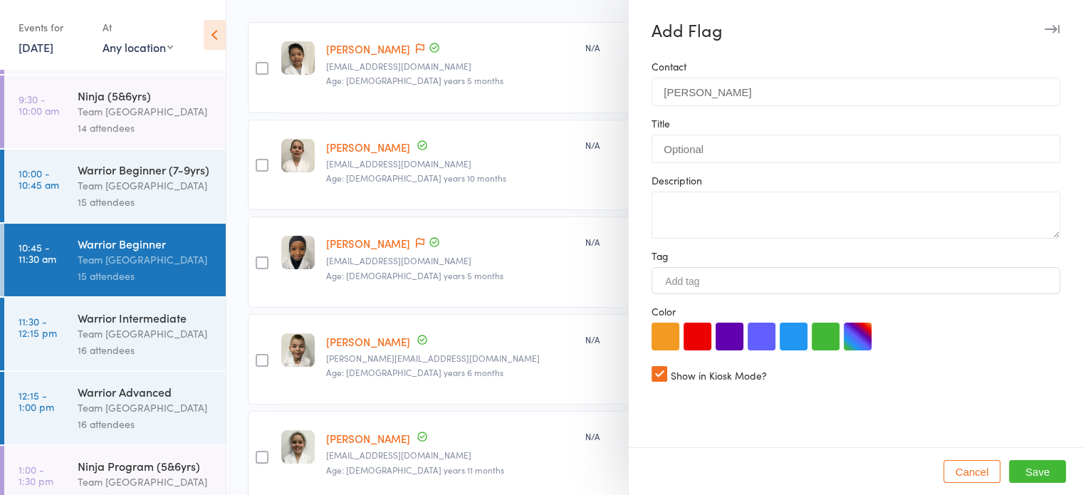
drag, startPoint x: 785, startPoint y: 340, endPoint x: 772, endPoint y: 315, distance: 28.0
click at [785, 341] on button "button" at bounding box center [794, 337] width 28 height 28
click at [680, 217] on textarea at bounding box center [856, 215] width 409 height 47
type textarea "No SOCIALS"
click at [1037, 476] on button "Save" at bounding box center [1037, 471] width 57 height 23
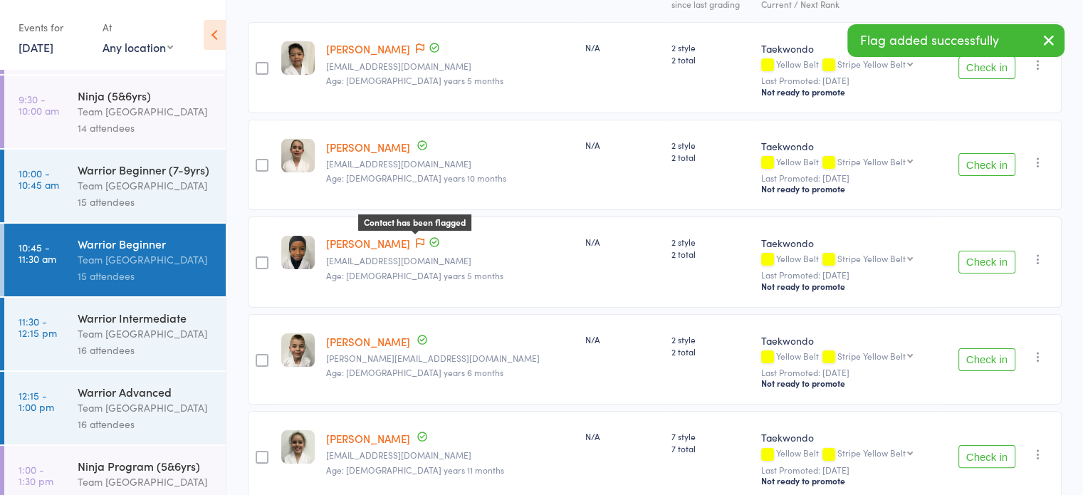
click at [419, 243] on icon at bounding box center [420, 243] width 9 height 10
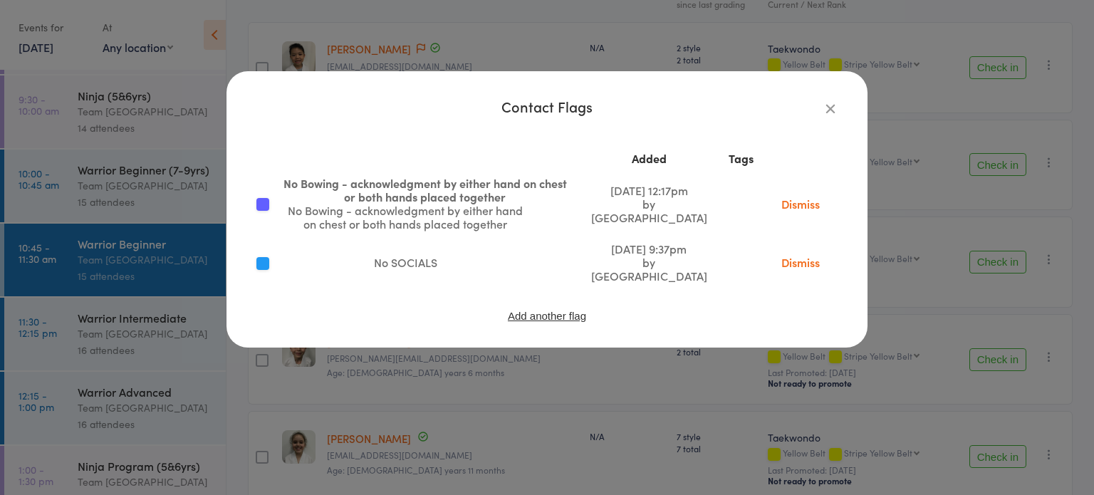
click at [545, 322] on button "Add another flag" at bounding box center [546, 316] width 81 height 12
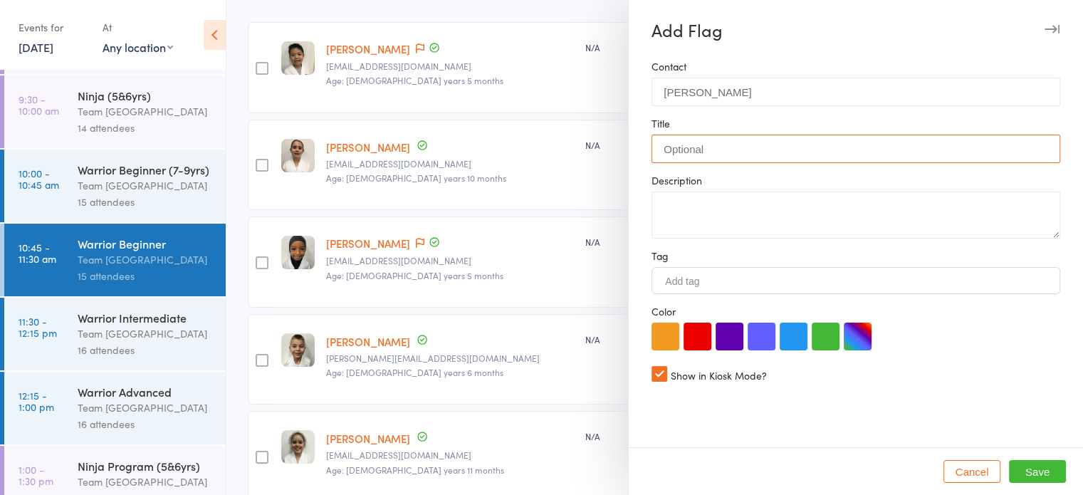
click at [729, 151] on input "text" at bounding box center [856, 149] width 409 height 28
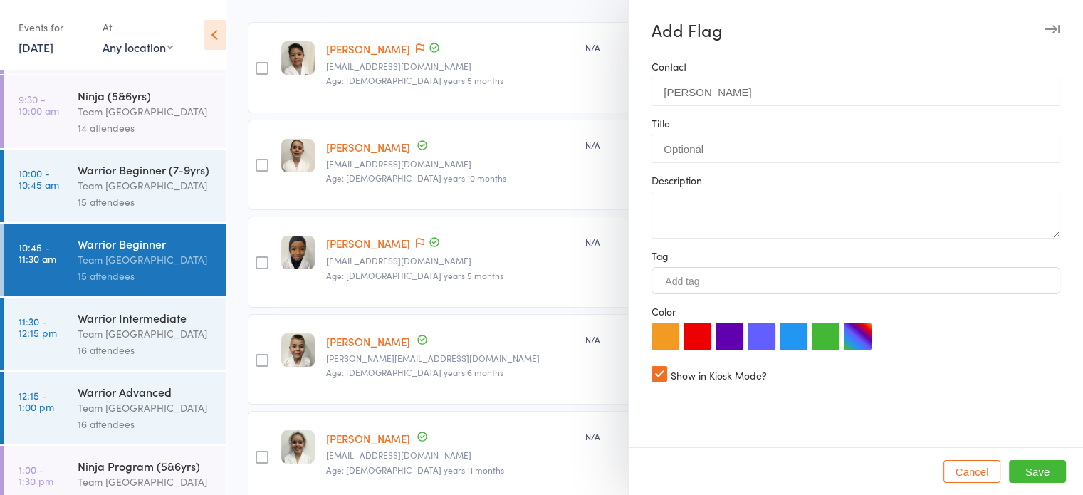
click at [960, 466] on button "Cancel" at bounding box center [972, 471] width 57 height 23
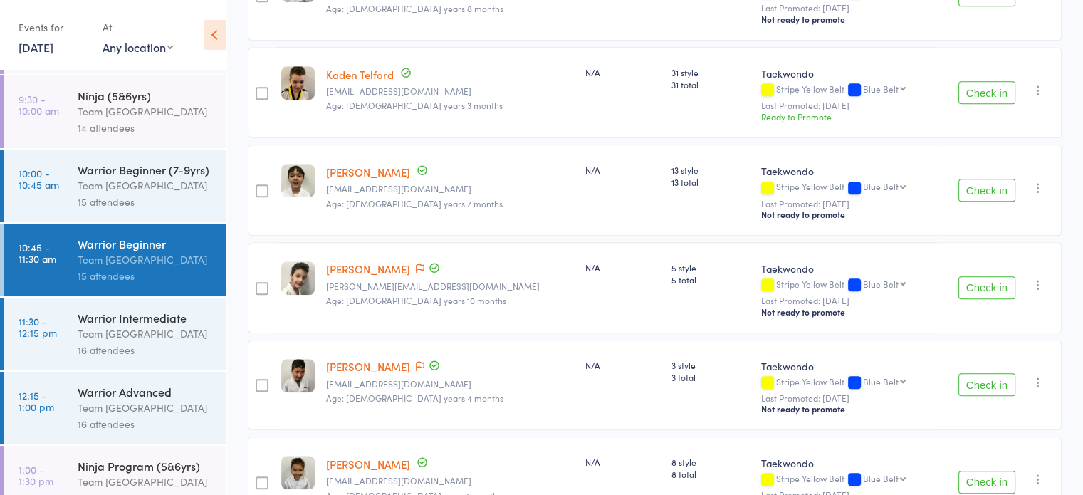
scroll to position [965, 0]
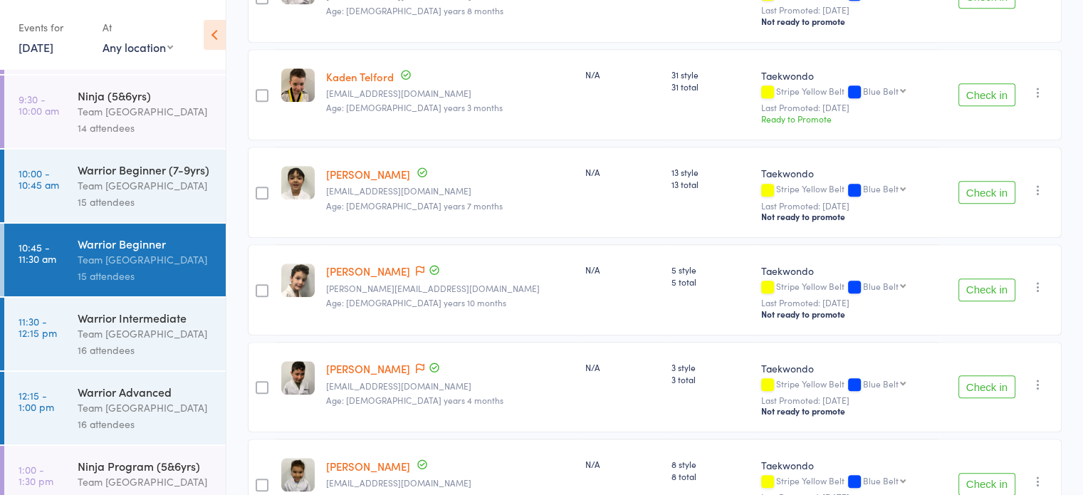
click at [168, 325] on div "Warrior Intermediate" at bounding box center [146, 318] width 136 height 16
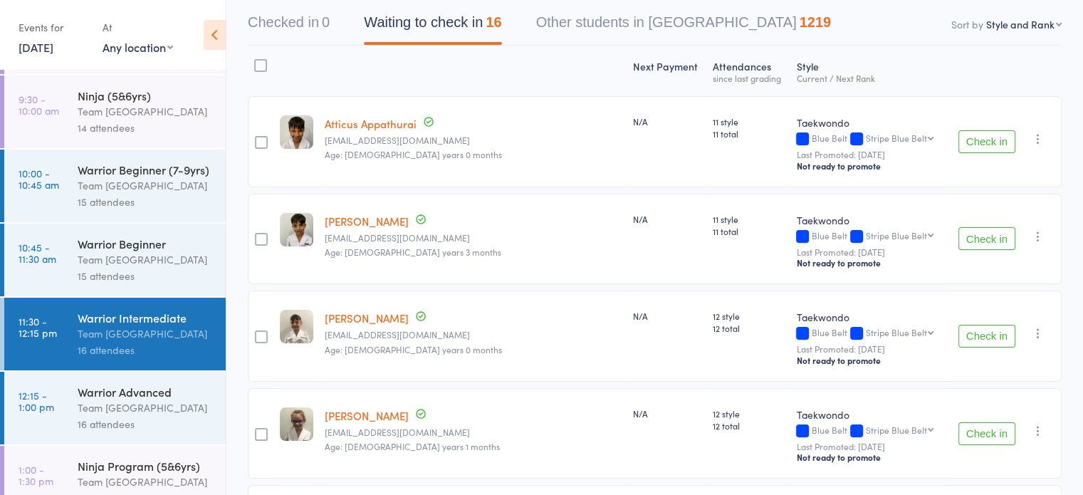
scroll to position [136, 0]
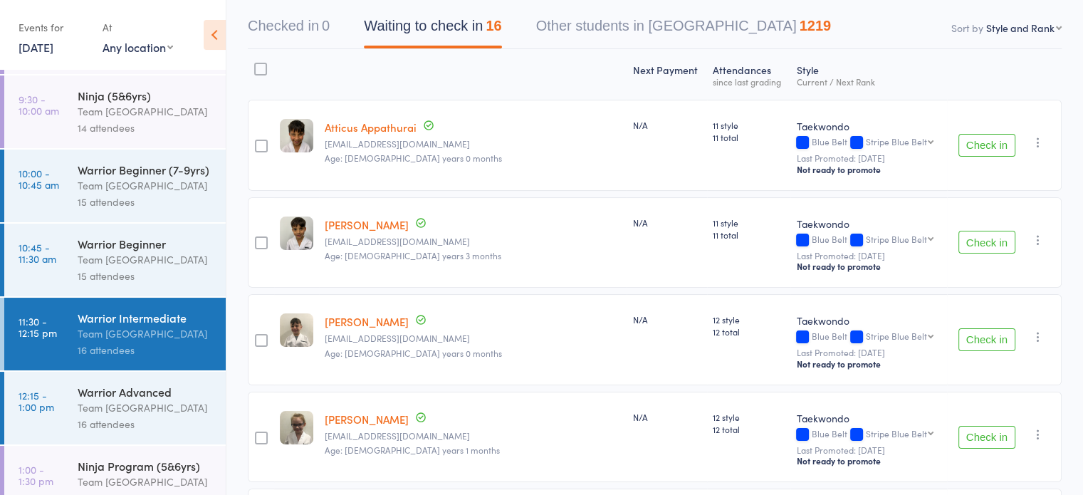
click at [145, 432] on div "16 attendees" at bounding box center [146, 424] width 136 height 16
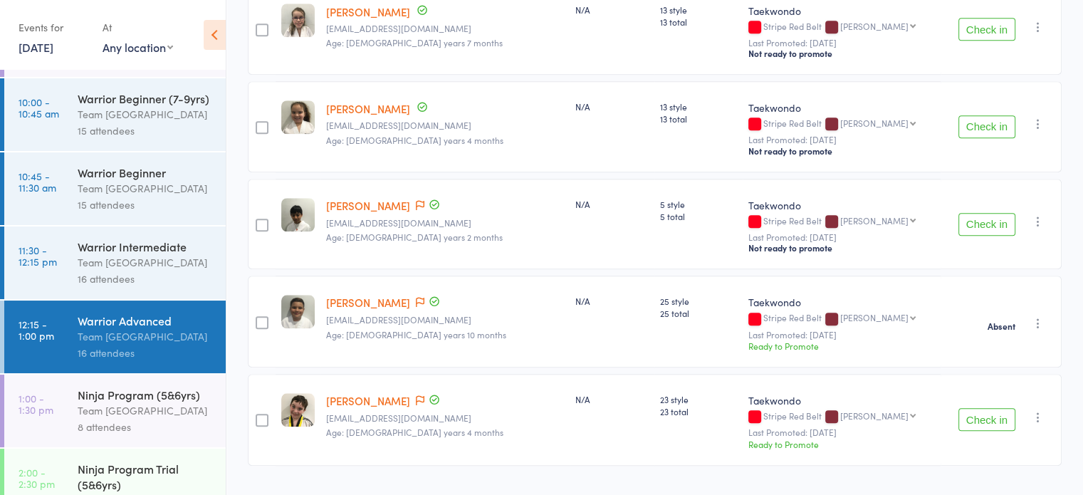
scroll to position [1347, 0]
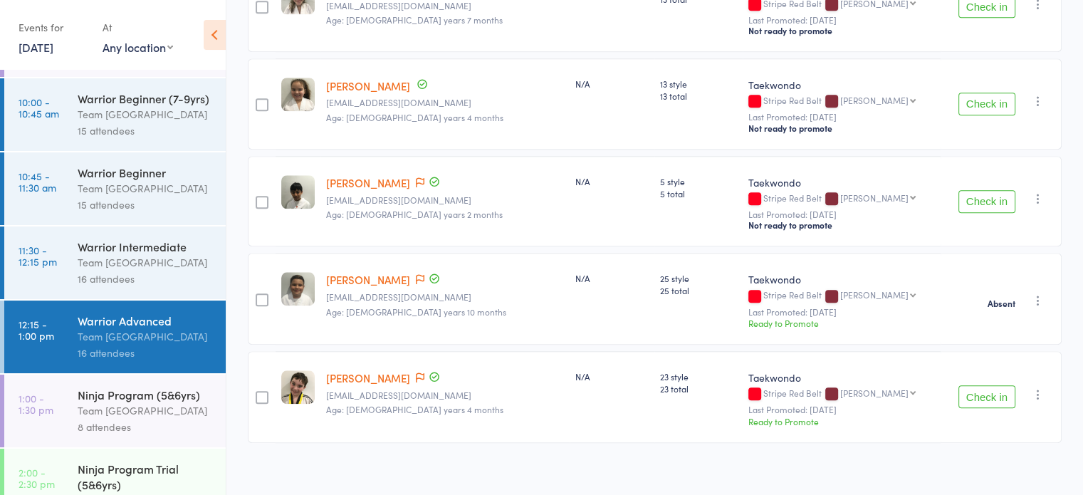
click at [73, 422] on link "1:00 - 1:30 pm Ninja Program (5&6yrs) Team Carlo Airport West 8 attendees" at bounding box center [114, 411] width 221 height 73
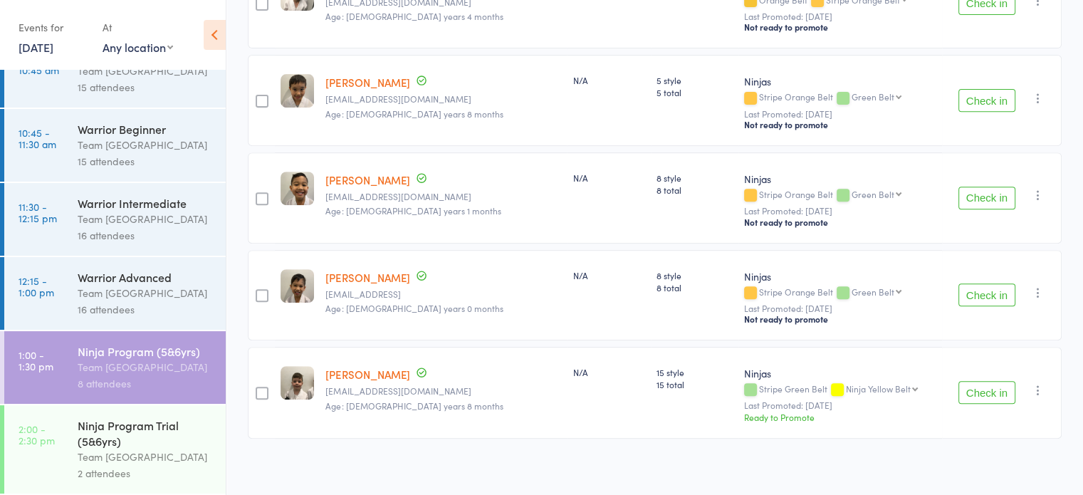
scroll to position [572, 0]
click at [49, 474] on link "2:00 - 2:30 pm Ninja Program Trial (5&6yrs) Team Carlo Airport West 2 attendees" at bounding box center [114, 449] width 221 height 88
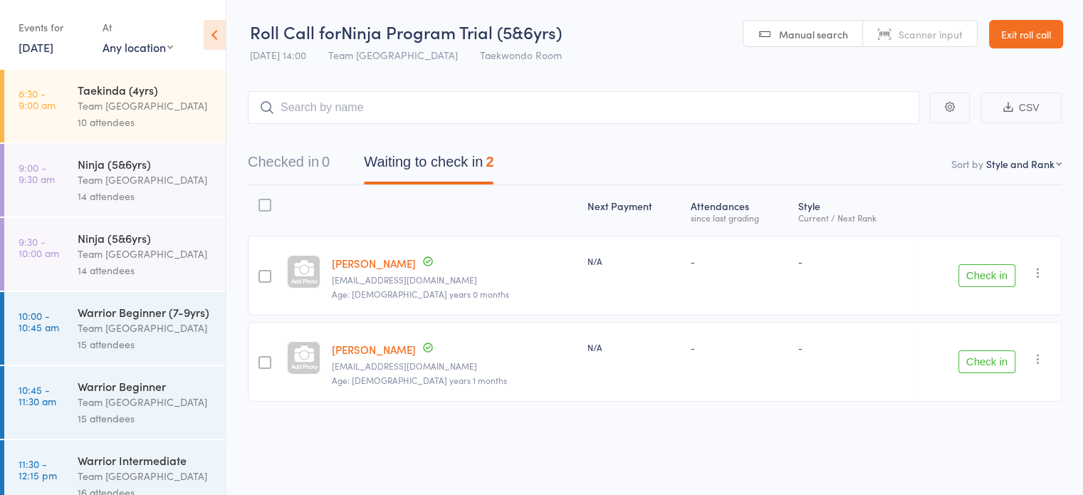
click at [366, 261] on link "Celeste Arnedo" at bounding box center [374, 263] width 84 height 15
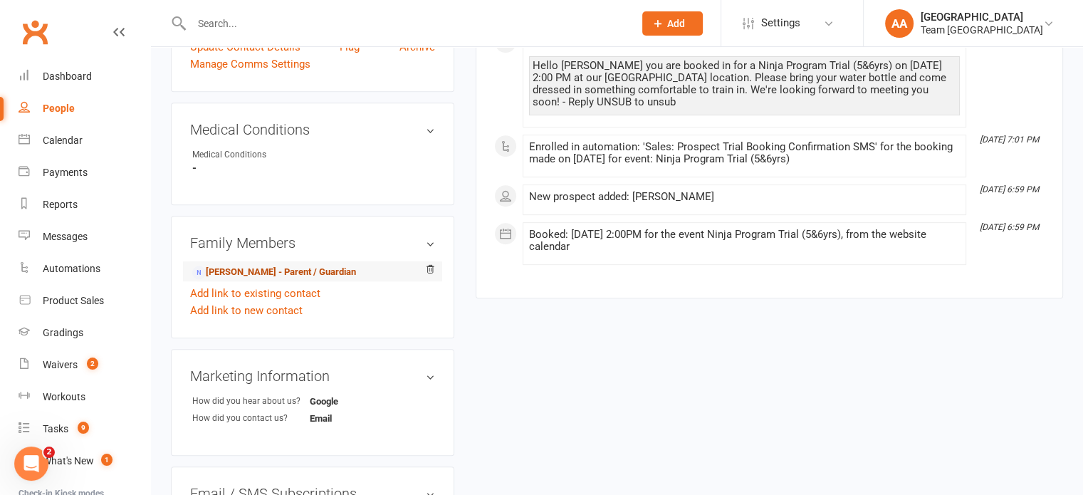
scroll to position [641, 0]
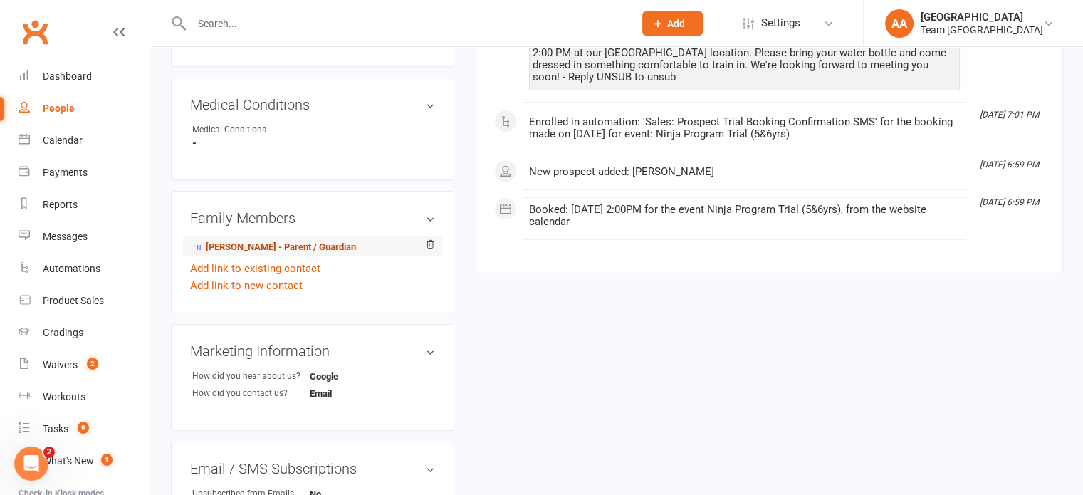
click at [271, 247] on link "Laura Arnedo - Parent / Guardian" at bounding box center [274, 247] width 164 height 15
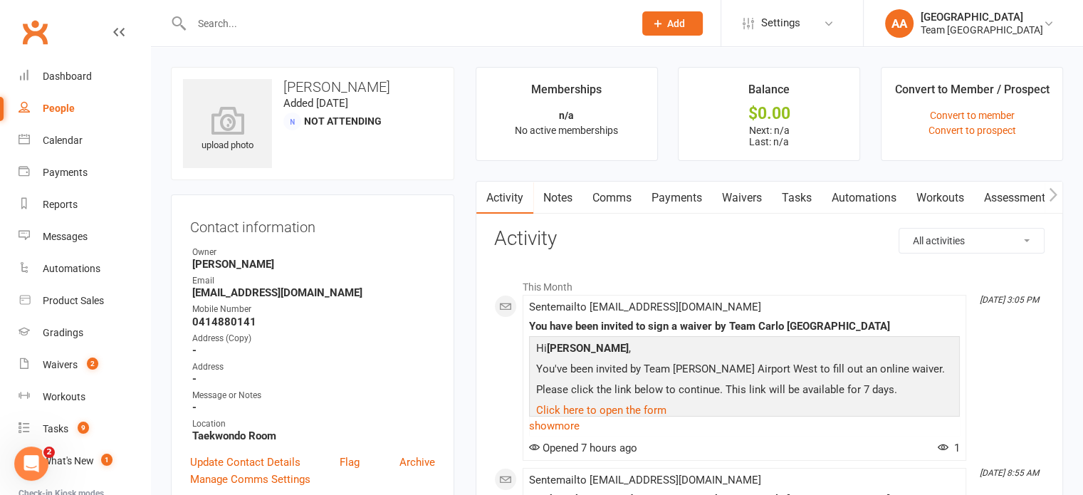
click at [744, 192] on link "Waivers" at bounding box center [742, 198] width 60 height 33
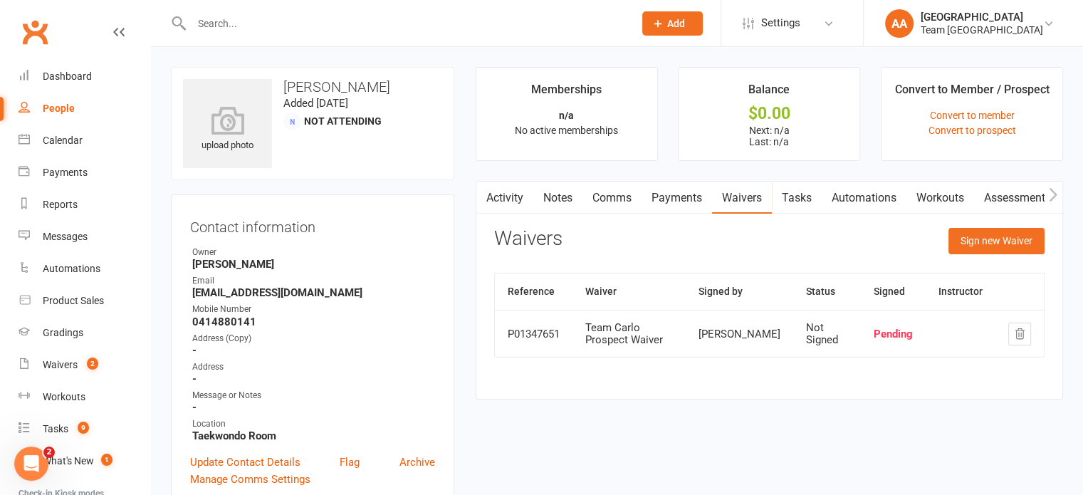
click at [744, 195] on link "Waivers" at bounding box center [742, 198] width 60 height 33
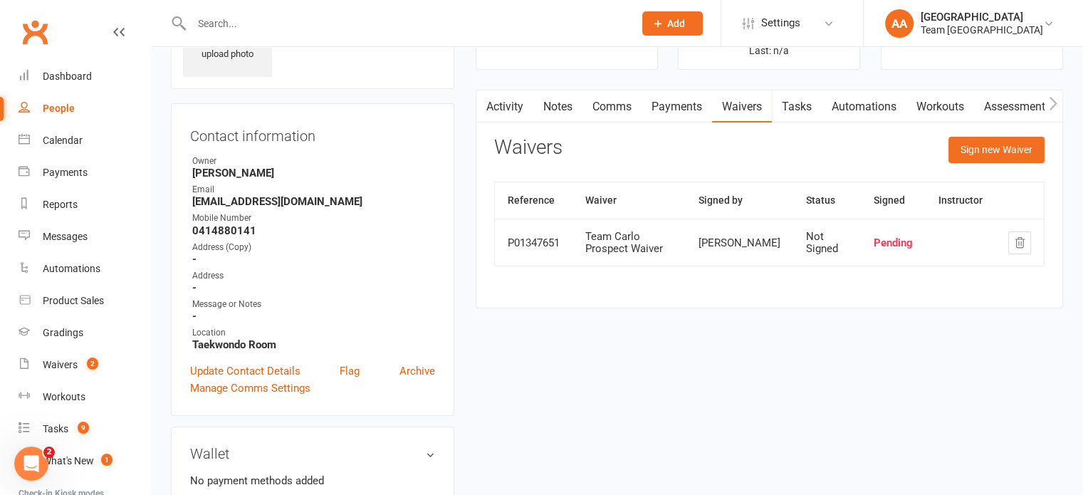
scroll to position [285, 0]
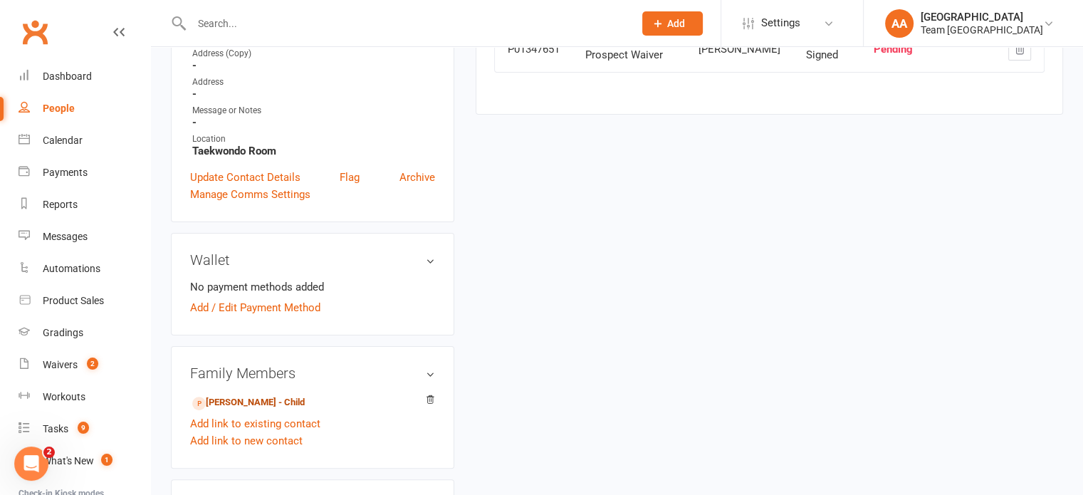
click at [239, 399] on link "Celeste Arnedo - Child" at bounding box center [248, 402] width 113 height 15
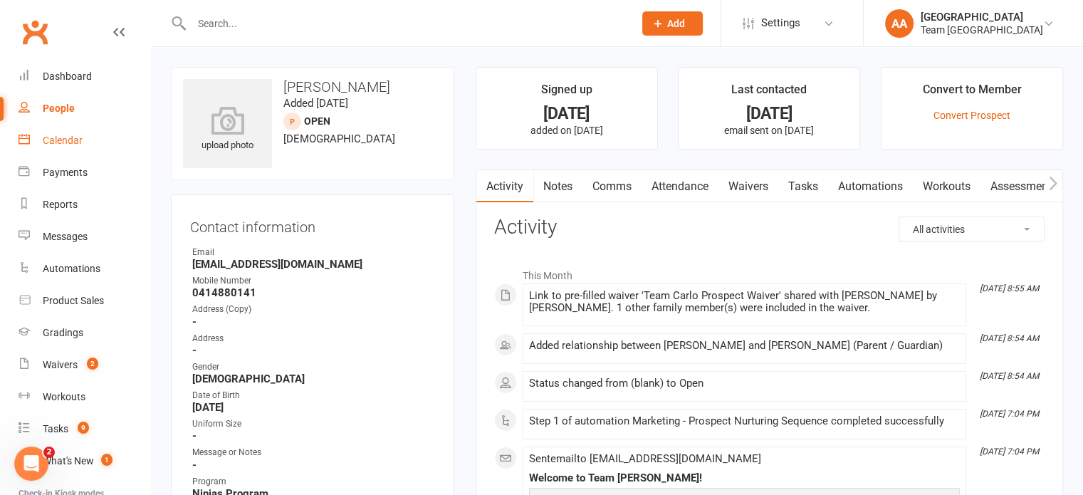
click at [72, 139] on div "Calendar" at bounding box center [63, 140] width 40 height 11
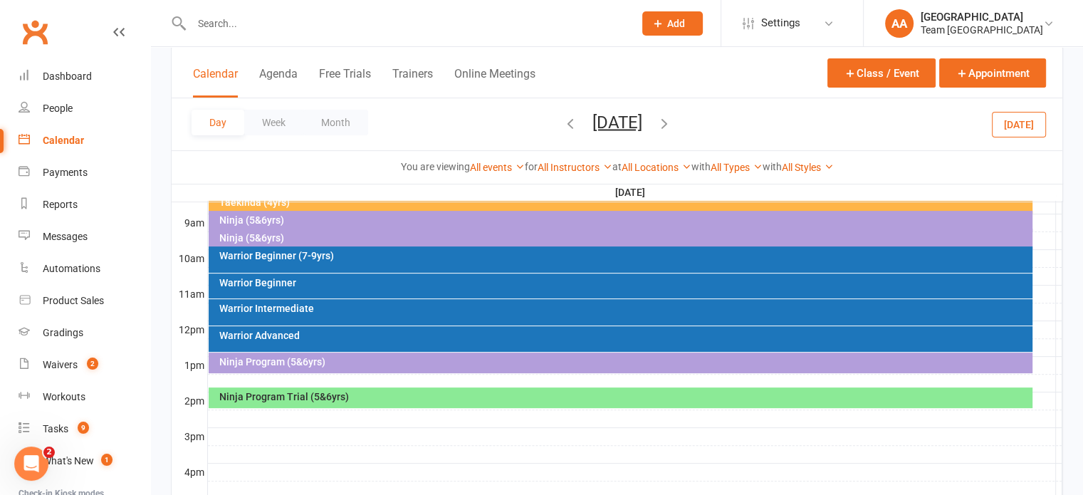
scroll to position [427, 0]
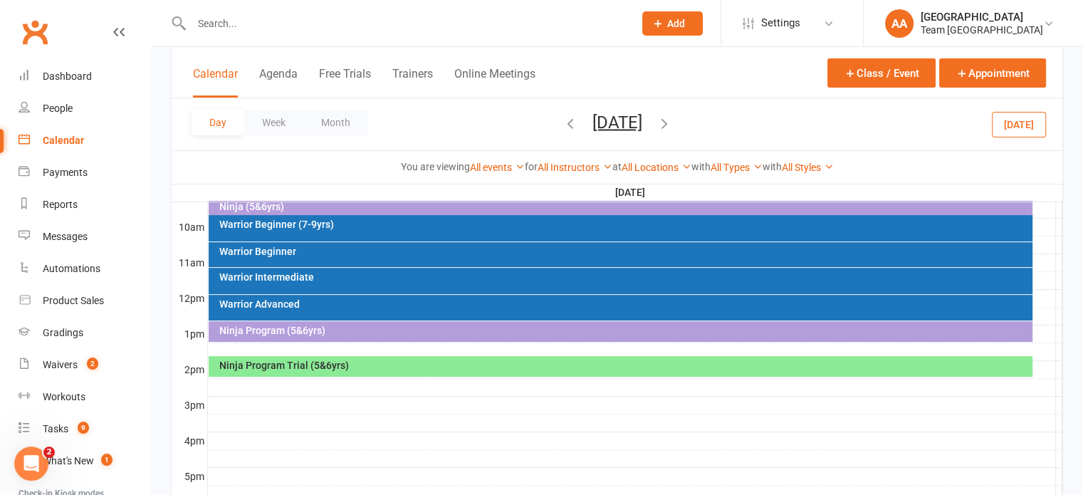
click at [529, 375] on div "Ninja Program Trial (5&6yrs)" at bounding box center [621, 366] width 824 height 21
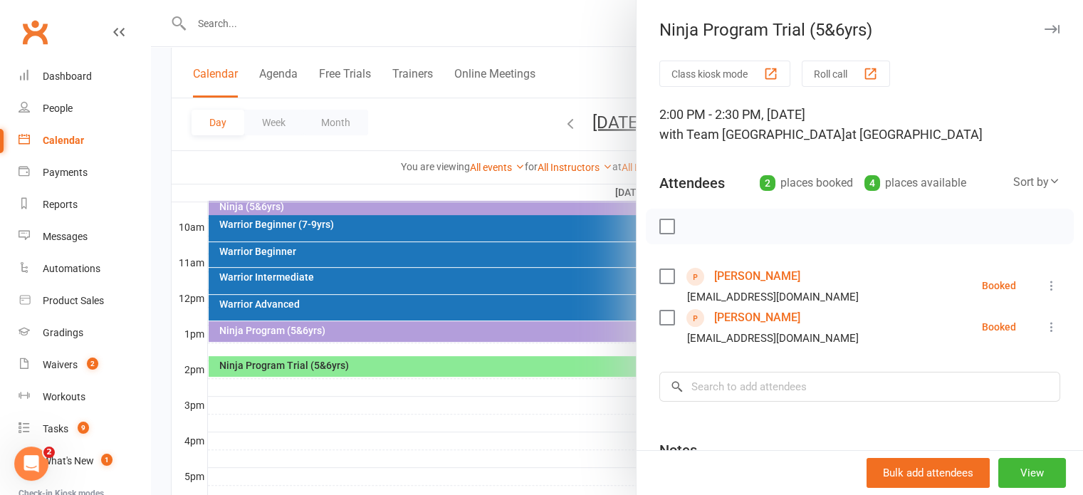
click at [741, 312] on link "Pasha Murathodzic" at bounding box center [757, 317] width 86 height 23
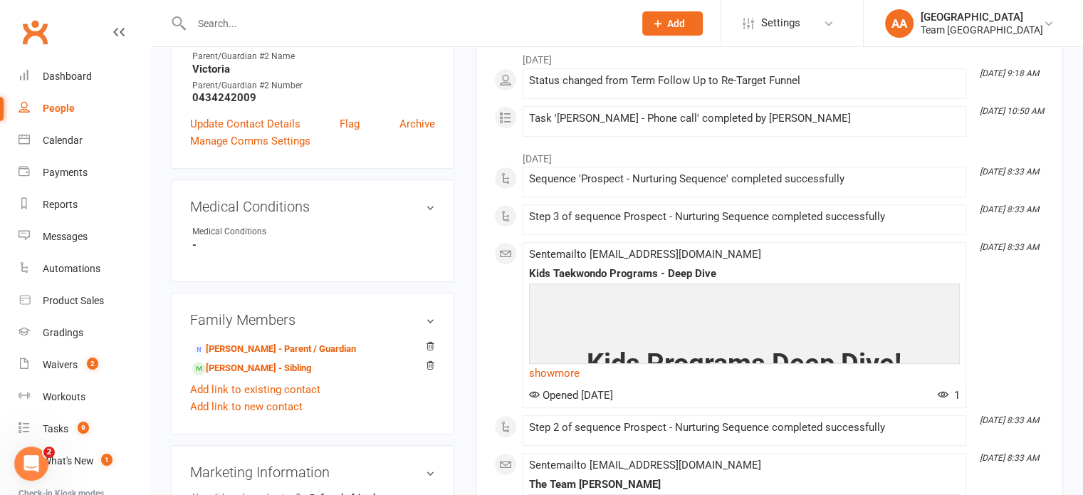
scroll to position [570, 0]
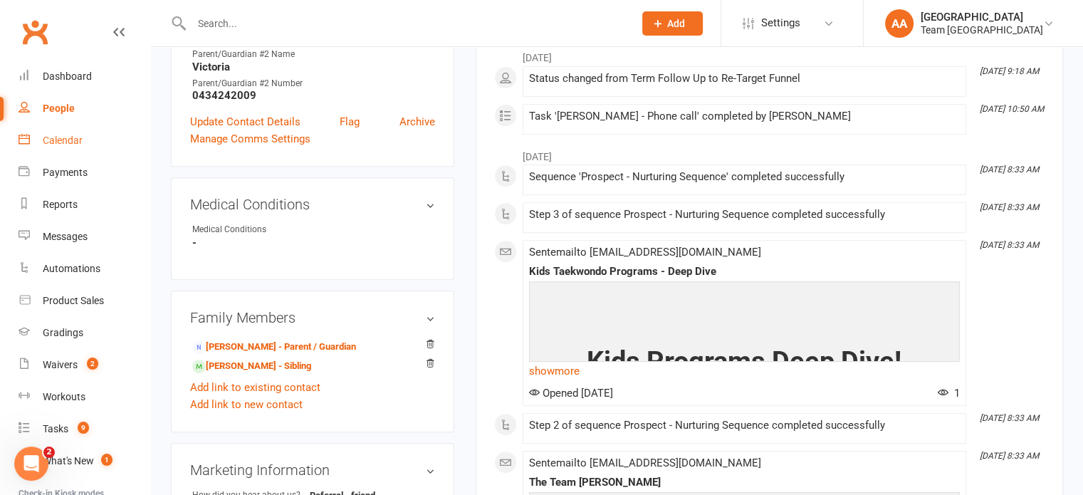
click at [74, 150] on link "Calendar" at bounding box center [85, 141] width 132 height 32
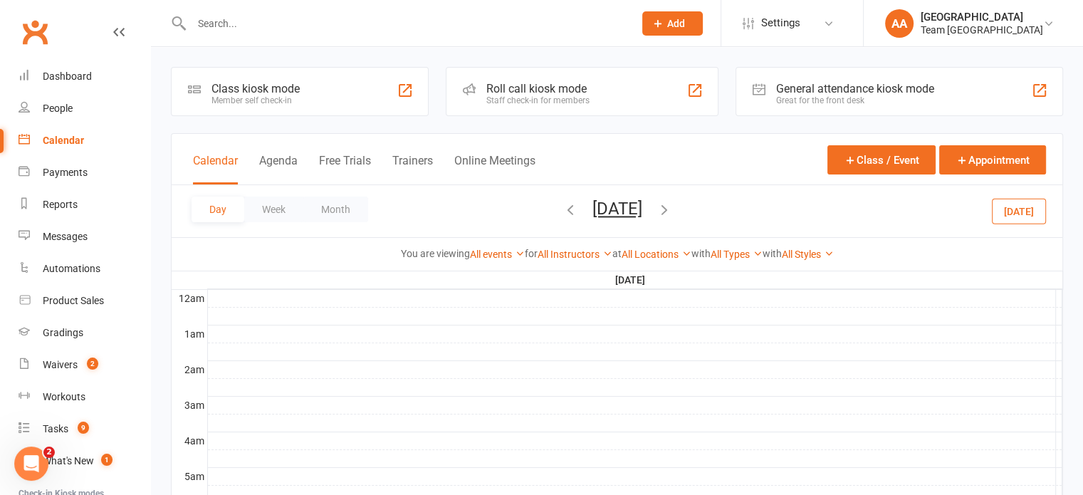
click at [620, 213] on button "[DATE]" at bounding box center [618, 209] width 50 height 20
